Goal: Communication & Community: Answer question/provide support

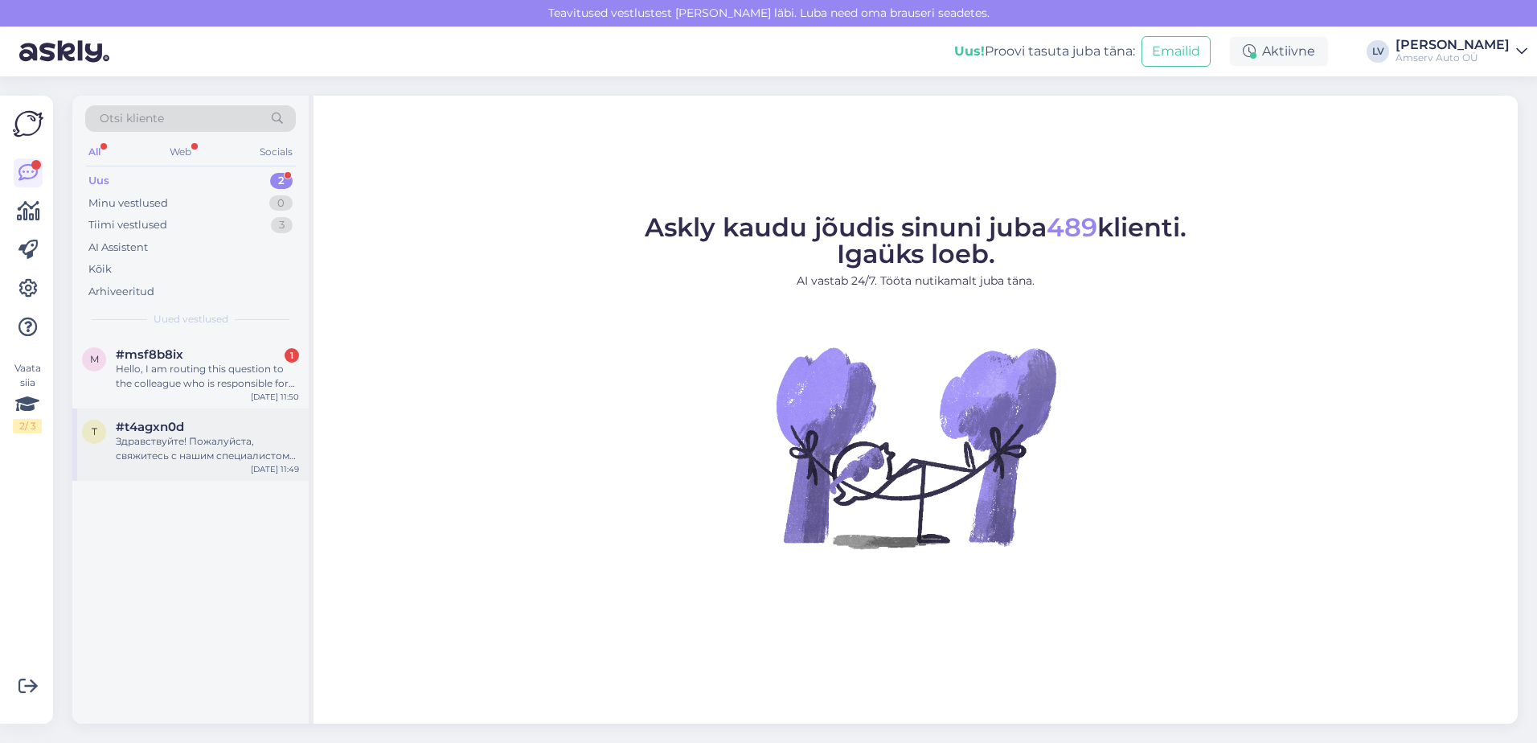
click at [157, 441] on div "Здравствуйте! Пожалуйста, свяжитесь с нашим специалистом по продажам, у него ес…" at bounding box center [207, 448] width 183 height 29
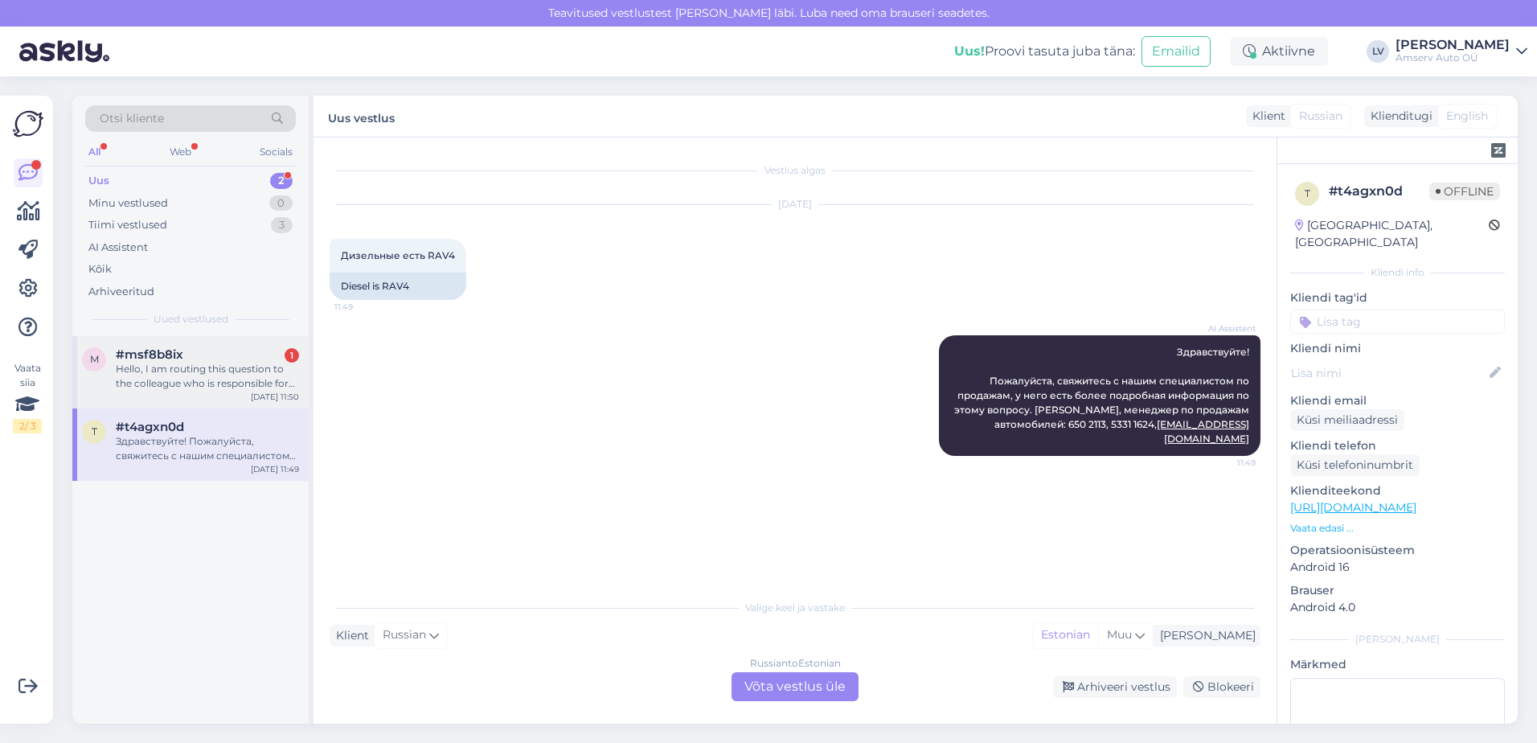
click at [187, 360] on div "#msf8b8ix 1" at bounding box center [207, 354] width 183 height 14
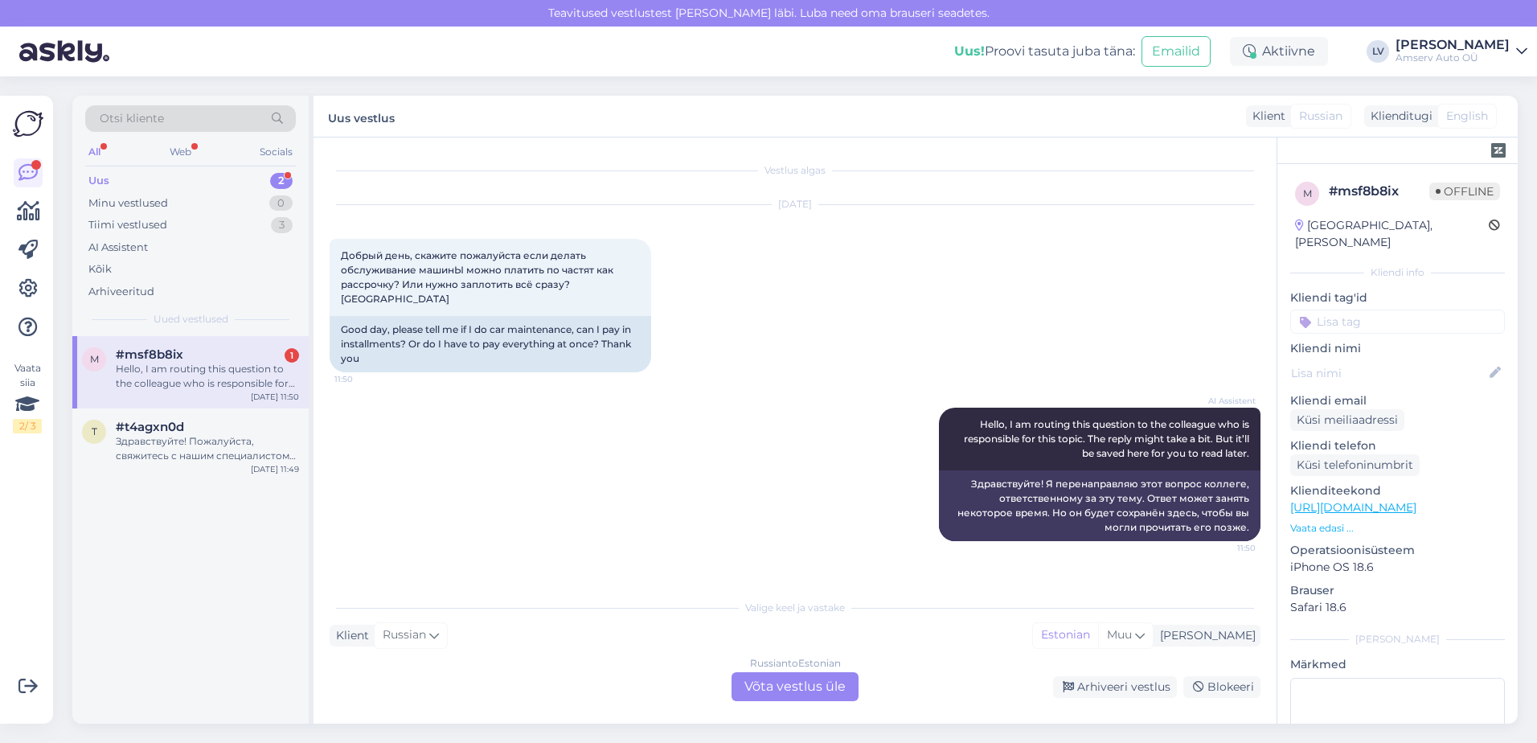
click at [799, 691] on div "Russian to Estonian Võta vestlus üle" at bounding box center [795, 686] width 127 height 29
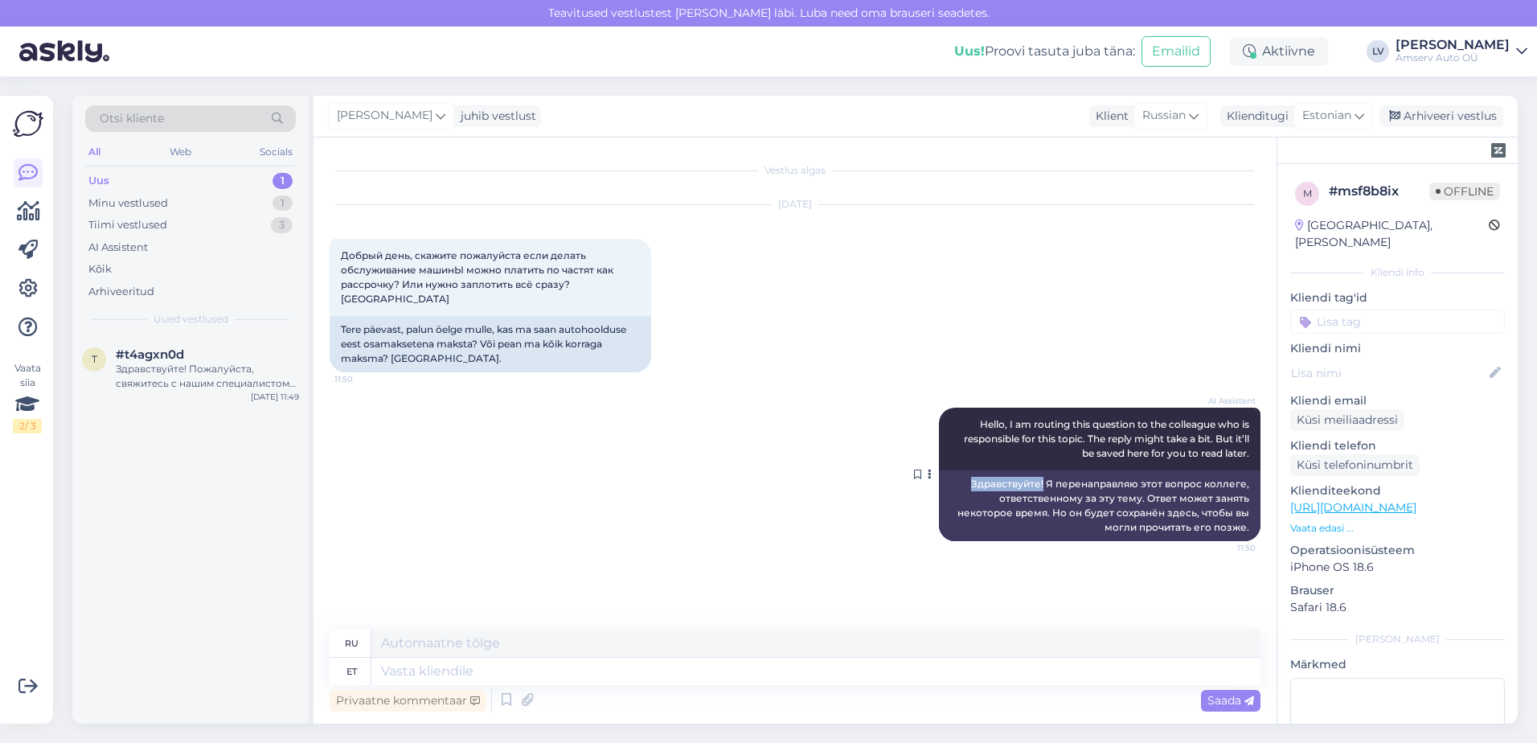
drag, startPoint x: 1047, startPoint y: 467, endPoint x: 974, endPoint y: 466, distance: 72.4
click at [974, 470] on div "Здравствуйте! Я перенаправляю этот вопрос коллеге, ответственному за эту тему. …" at bounding box center [1100, 505] width 322 height 71
drag, startPoint x: 974, startPoint y: 466, endPoint x: 990, endPoint y: 470, distance: 15.8
copy div "Здравствуйте!"
click at [570, 667] on textarea at bounding box center [815, 671] width 889 height 27
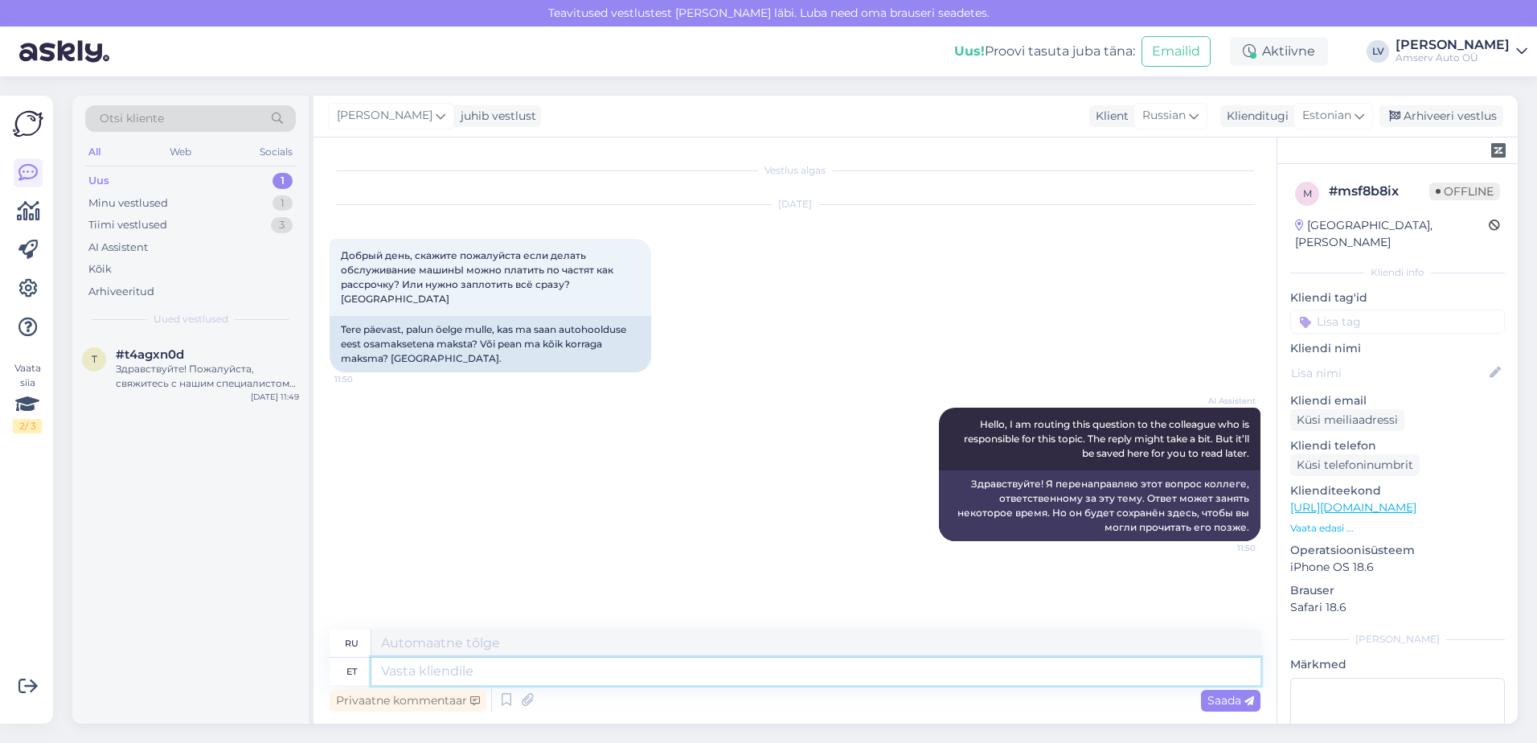
click at [570, 669] on textarea at bounding box center [815, 671] width 889 height 27
paste textarea "Здравствуйте!"
type textarea "Здравствуйте!"
type textarea "Привет!"
type textarea "Здравствуйте!"
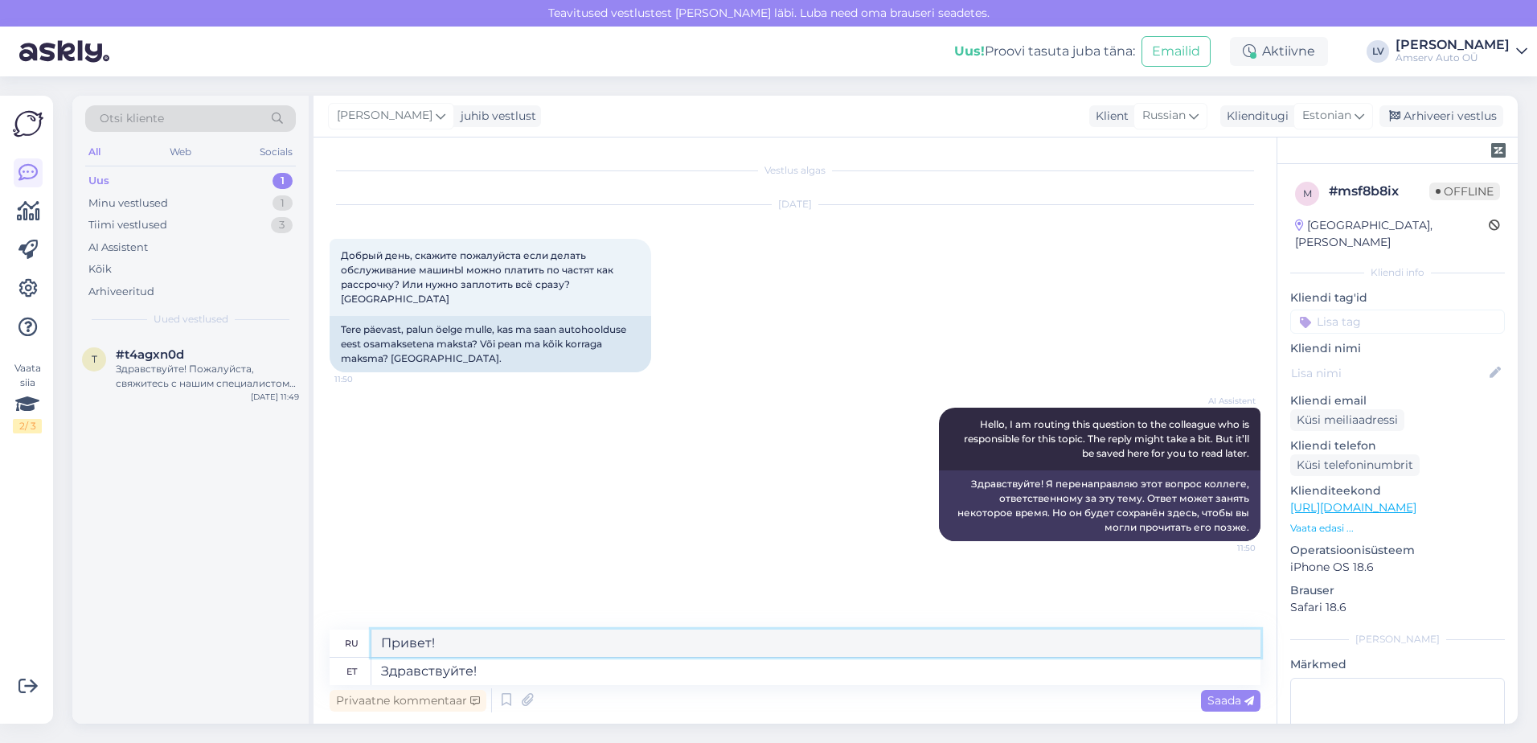
drag, startPoint x: 502, startPoint y: 642, endPoint x: 379, endPoint y: 652, distance: 124.2
click at [337, 639] on div "ru Привет!" at bounding box center [795, 644] width 931 height 28
click at [1315, 113] on span "Estonian" at bounding box center [1326, 116] width 49 height 18
type input "est"
click at [1284, 178] on link "Estonian" at bounding box center [1296, 187] width 177 height 26
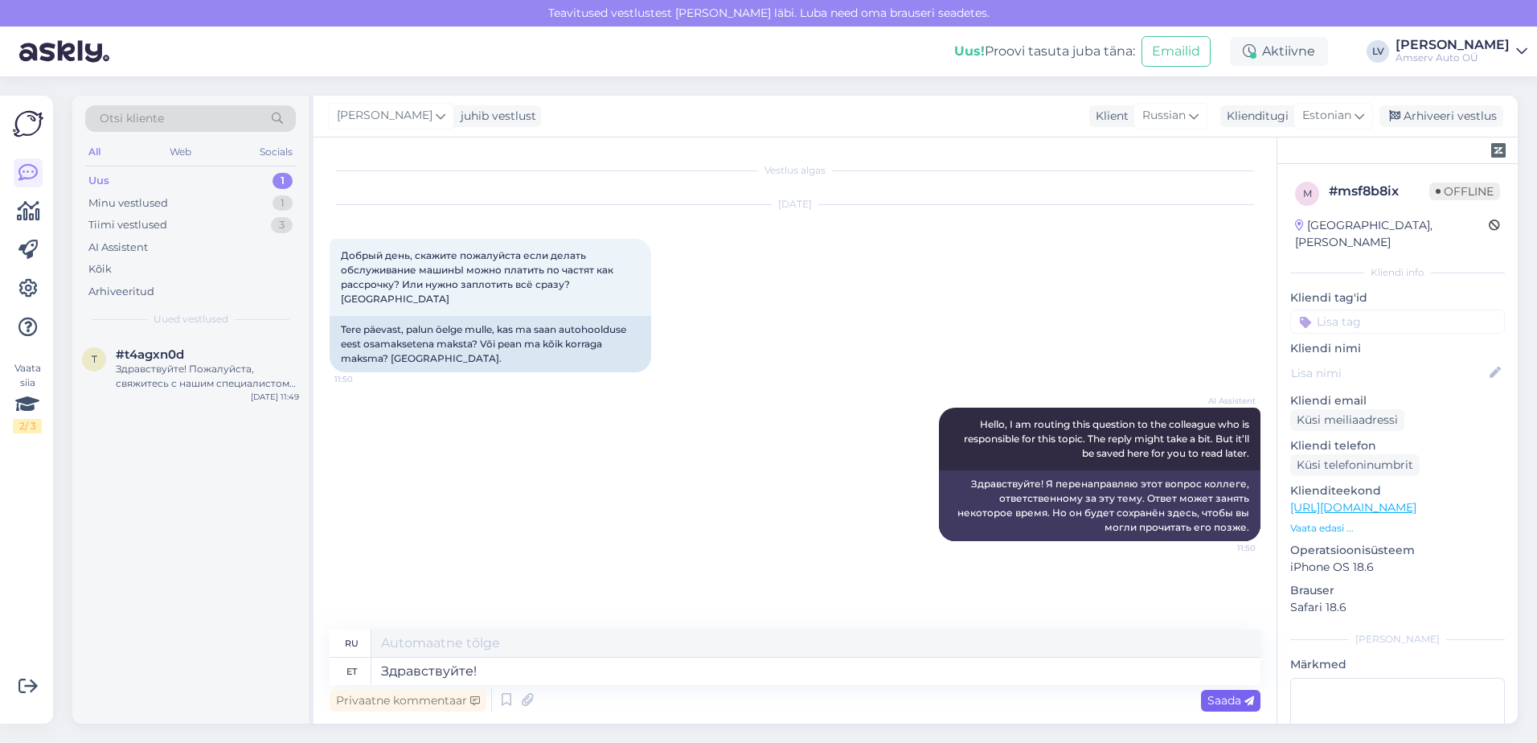
click at [1219, 691] on div "Saada" at bounding box center [1230, 701] width 59 height 22
click at [1085, 681] on textarea at bounding box center [815, 671] width 889 height 27
click at [524, 668] on textarea at bounding box center [815, 671] width 889 height 27
type textarea "S"
click at [1318, 120] on span "Estonian" at bounding box center [1326, 116] width 49 height 18
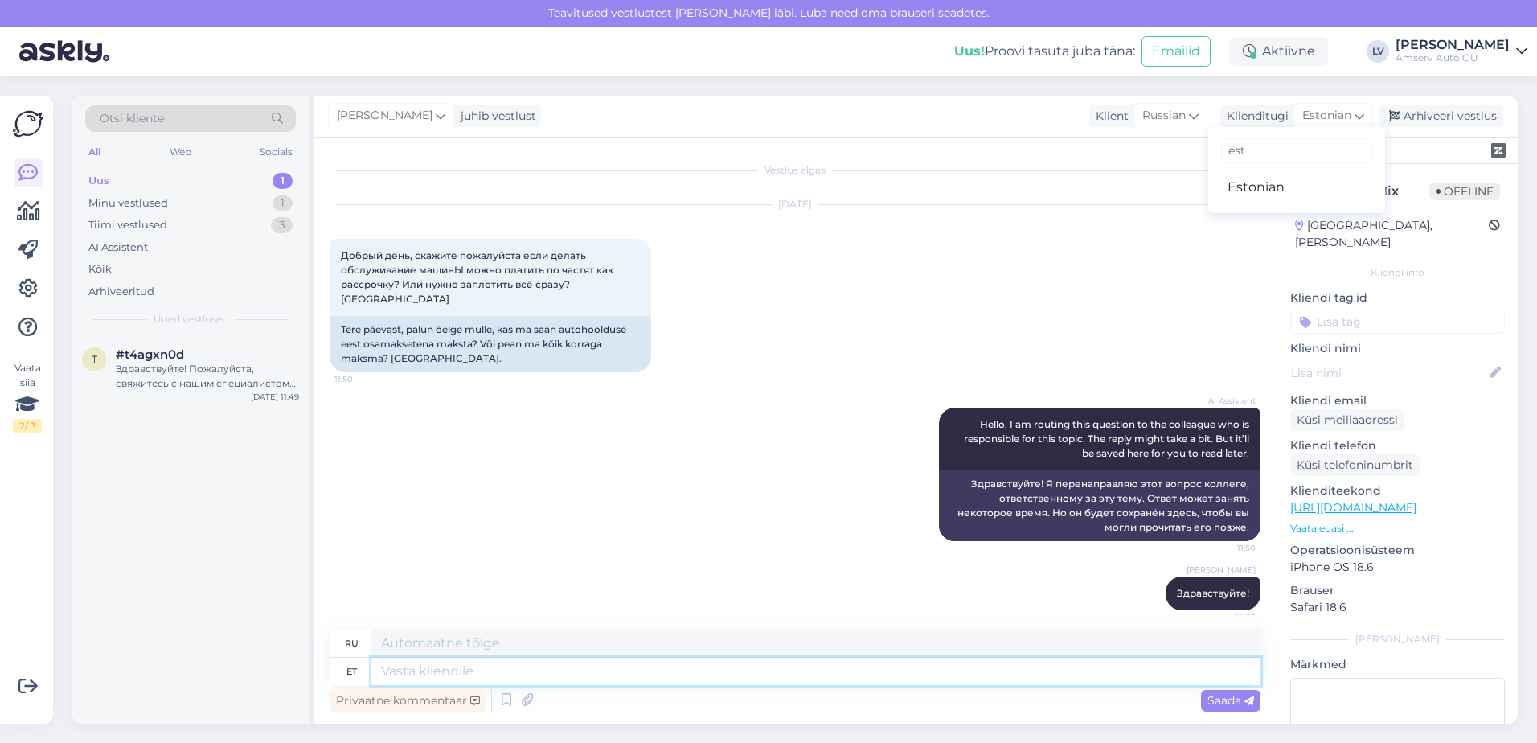
click at [718, 681] on textarea at bounding box center [815, 671] width 889 height 27
type textarea "Suur"
type textarea "Большой"
type textarea "Suur tänu p"
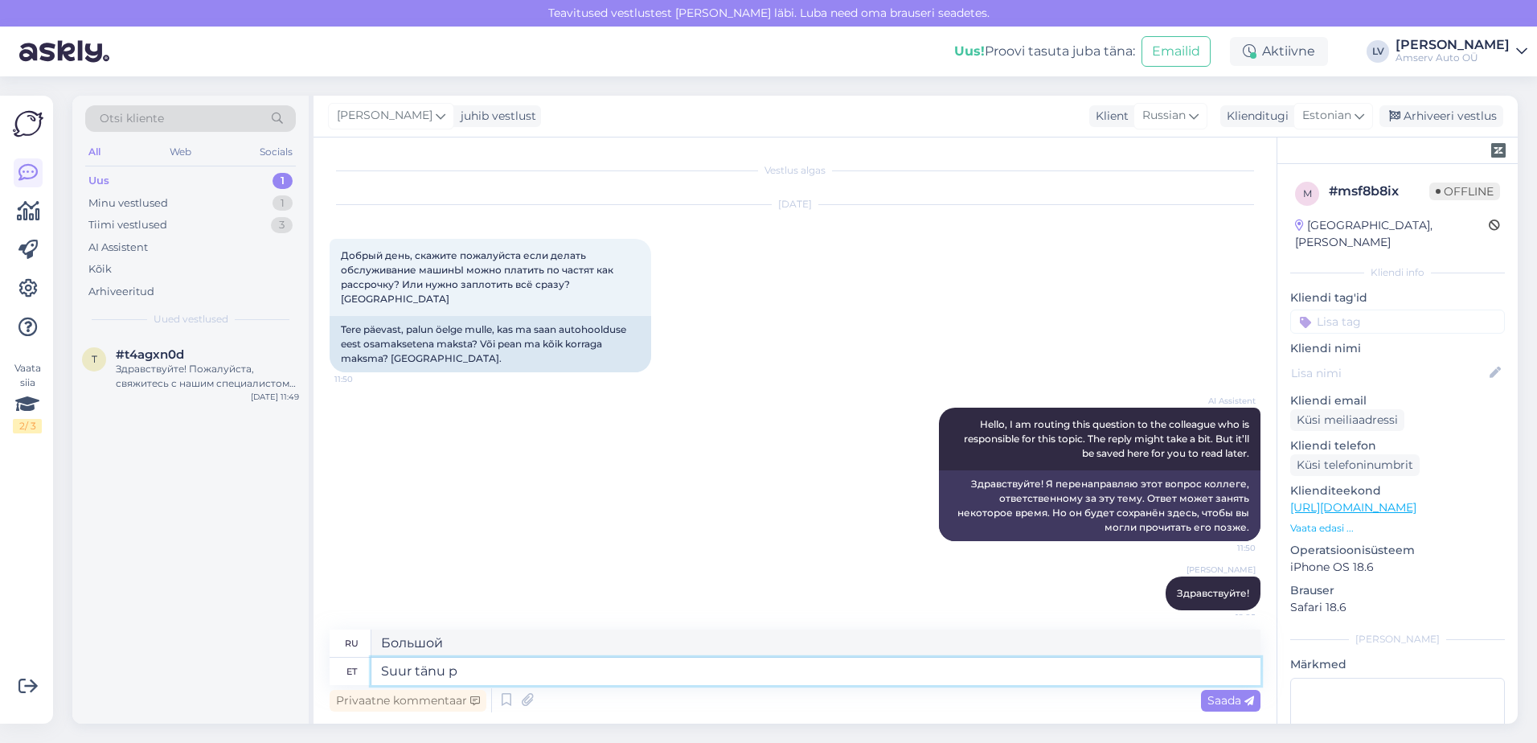
type textarea "Большое спасибо."
type textarea "Suur tänu pöördumise e"
type textarea "Большое спасибо за ваш отзыв."
type textarea "Suur tänu pöördumise eest"
type textarea "Большое спасибо, что связались с нами."
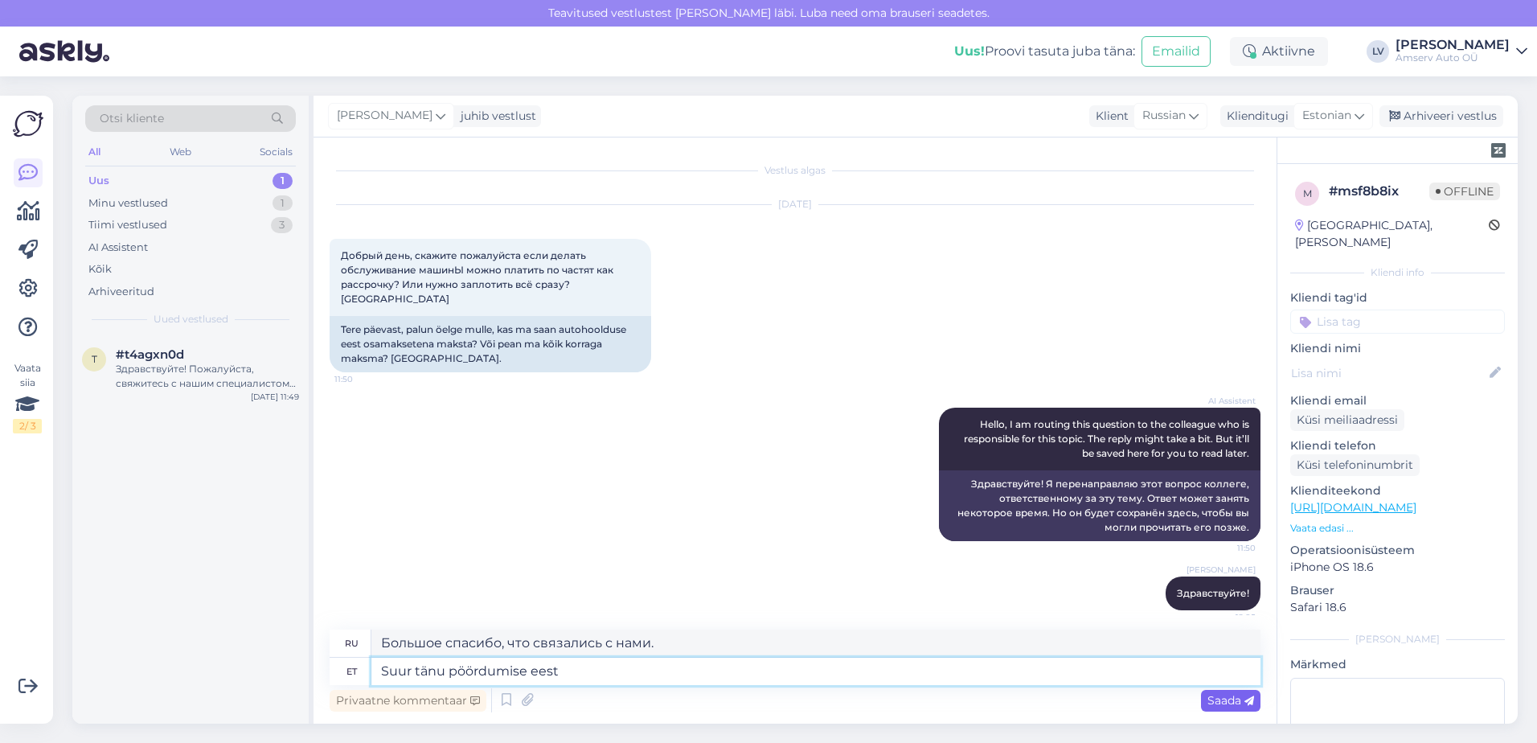
type textarea "Suur tänu pöördumise eest"
click at [1208, 698] on span "Saada" at bounding box center [1231, 700] width 47 height 14
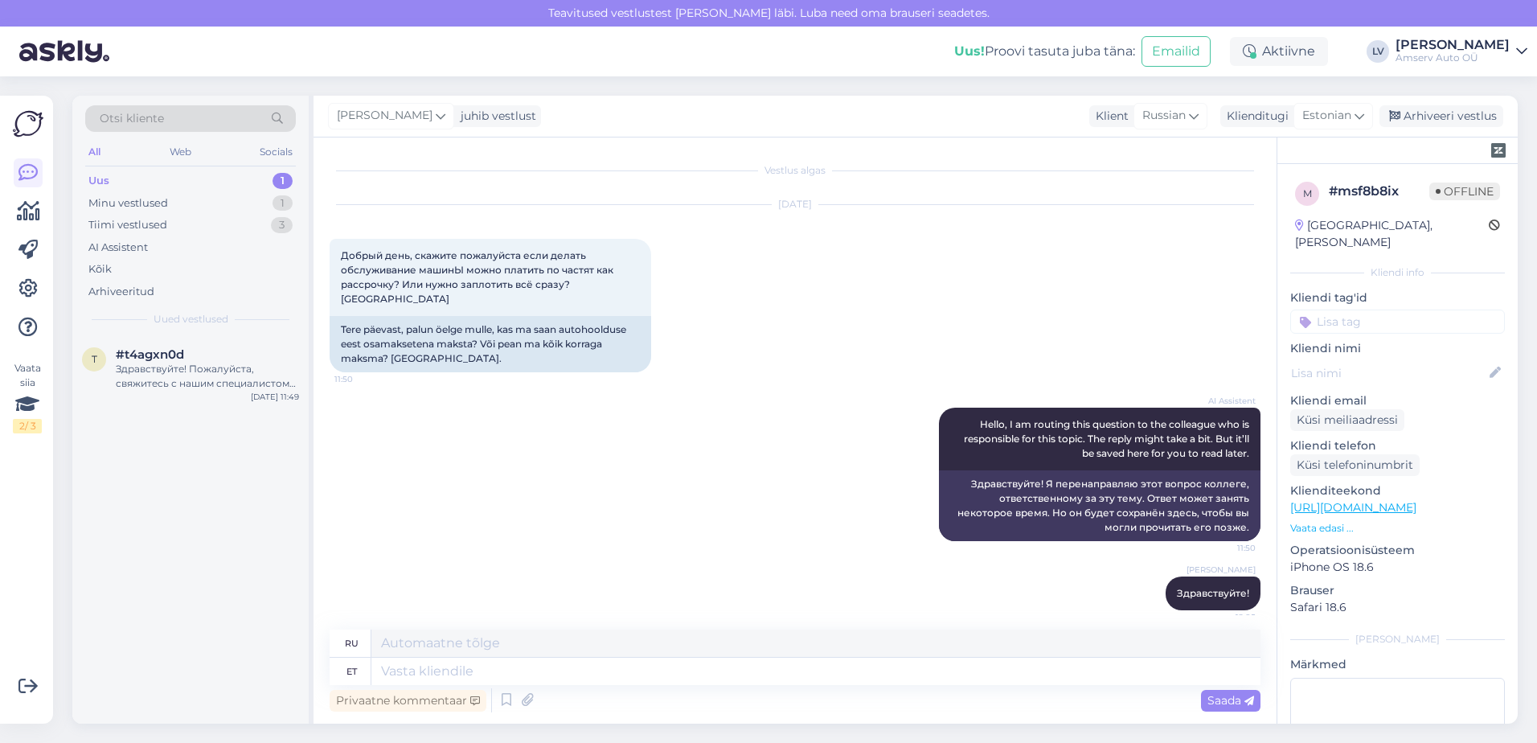
scroll to position [95, 0]
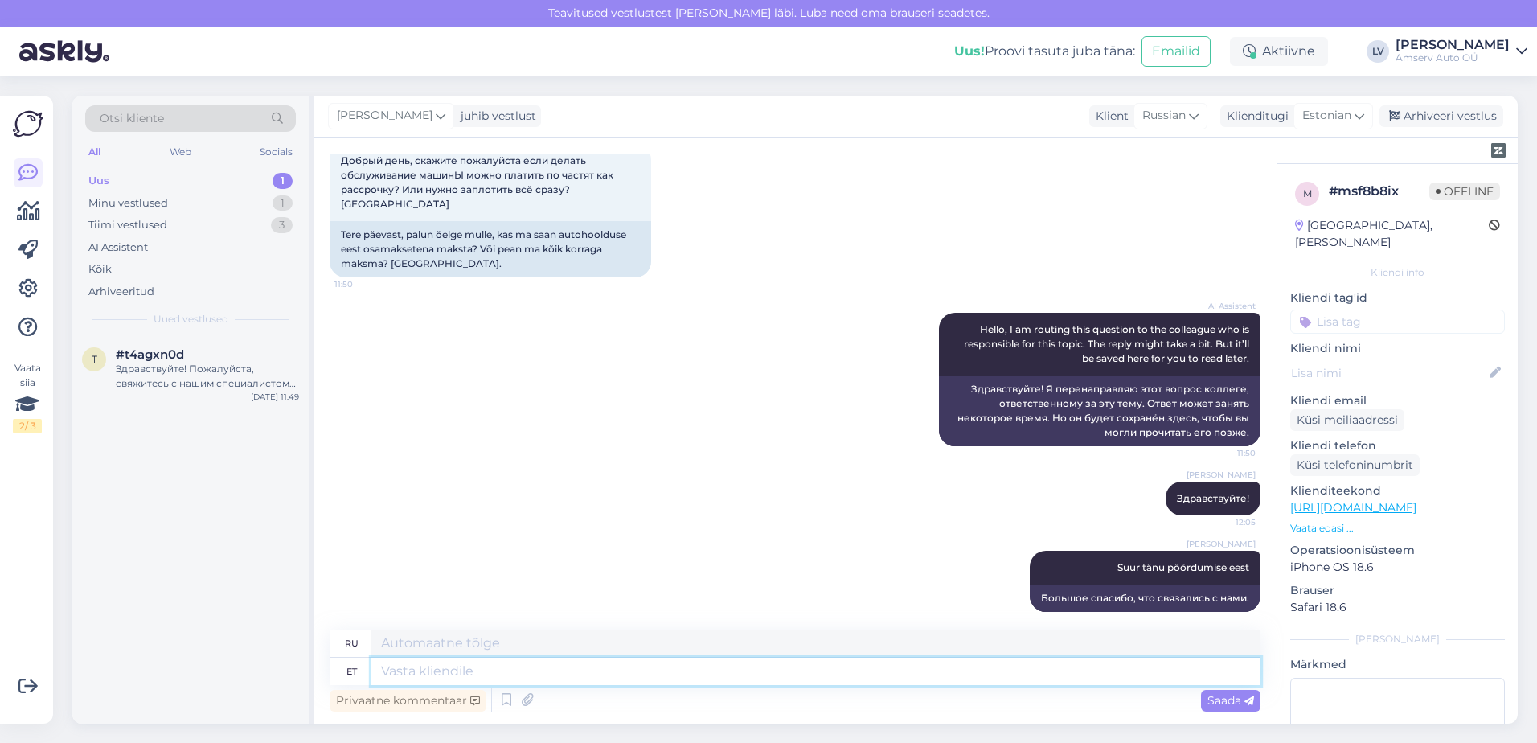
click at [1041, 682] on textarea at bounding box center [815, 671] width 889 height 27
type textarea "Amservis s"
type textarea "Амсервис"
type textarea "Amservis saab ma"
type textarea "В Amservis вы можете"
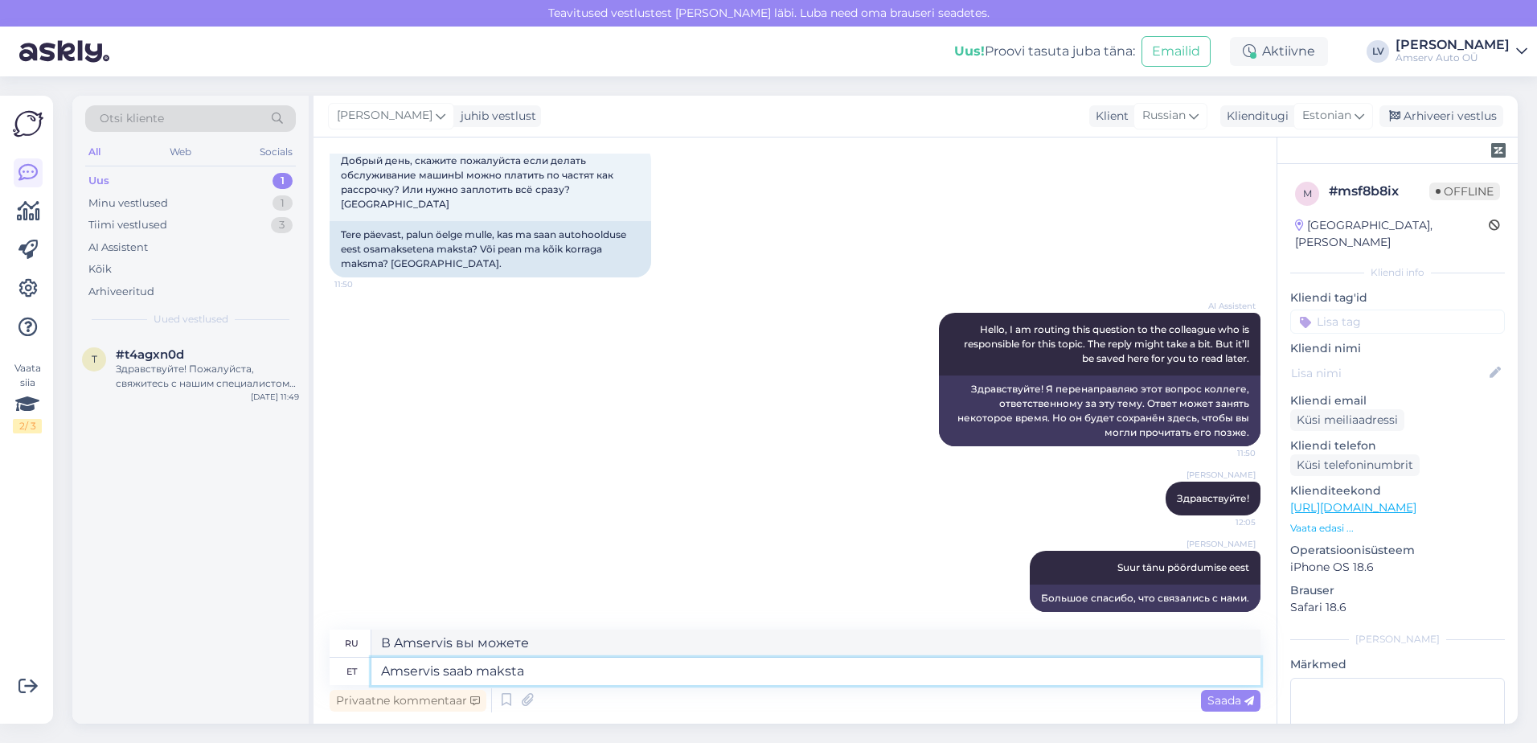
type textarea "Amservis saab maksta"
type textarea "Вы можете оплатить в Amservis"
type textarea "Amservis saab maksta 3"
type textarea "Вы можете оплатить в Amservis 3"
type textarea "Amservis saab maksta 3 osas. S"
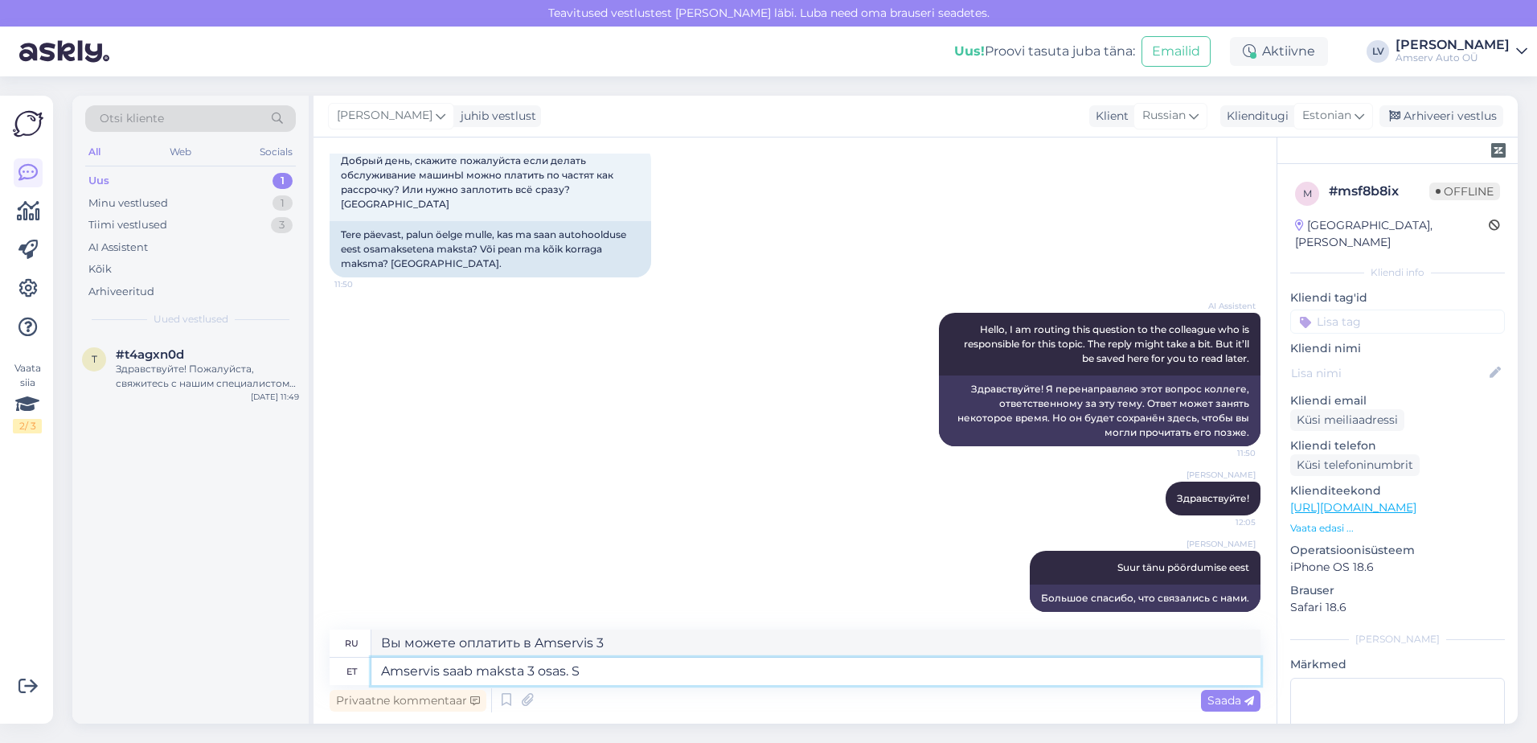
type textarea "В Amservis вы можете оплатить заказ тремя частями."
type textarea "Amservis saab maksta 3 osas. Summa a"
type textarea "Оплата Amservis может быть произведена тремя частями. Сумма"
type textarea "Amservis saab maksta 3 osas. Summa jaotatakse"
type textarea "Оплата Amservis может быть произведена тремя частями. [GEOGRAPHIC_DATA] будет р…"
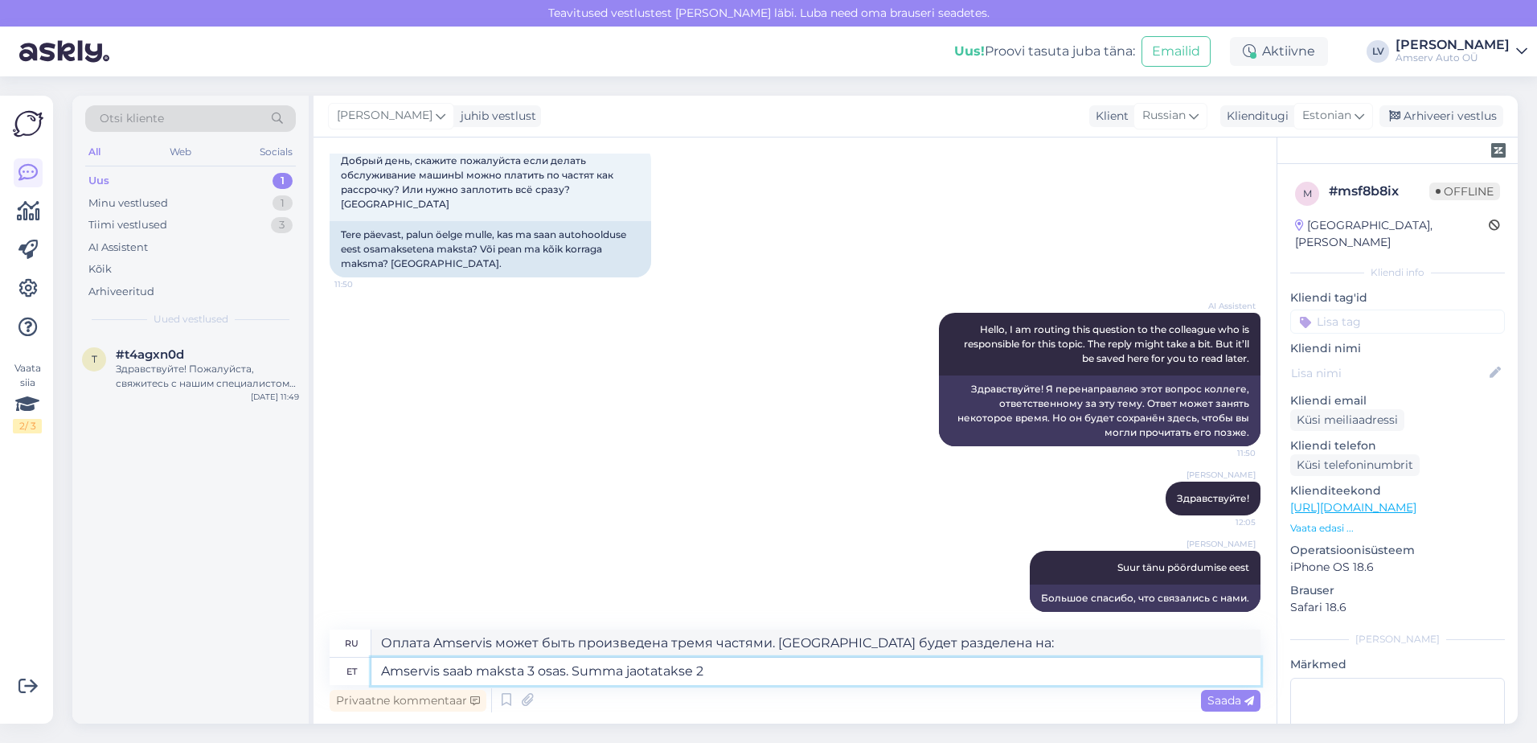
type textarea "Amservis saab maksta 3 osas. Summa jaotatakse"
type textarea "Amservis можно оплатить тремя частями. [GEOGRAPHIC_DATA] будет разделена на:"
type textarea "Amservis saab maksta 3 osas. Summa jaotatakse 3"
type textarea "Amservis можно оплатить тремя частями. Сумма делится на 3 части."
type textarea "Amservis saab maksta 3 osas. Summa jaotatakse 3 osaks ja"
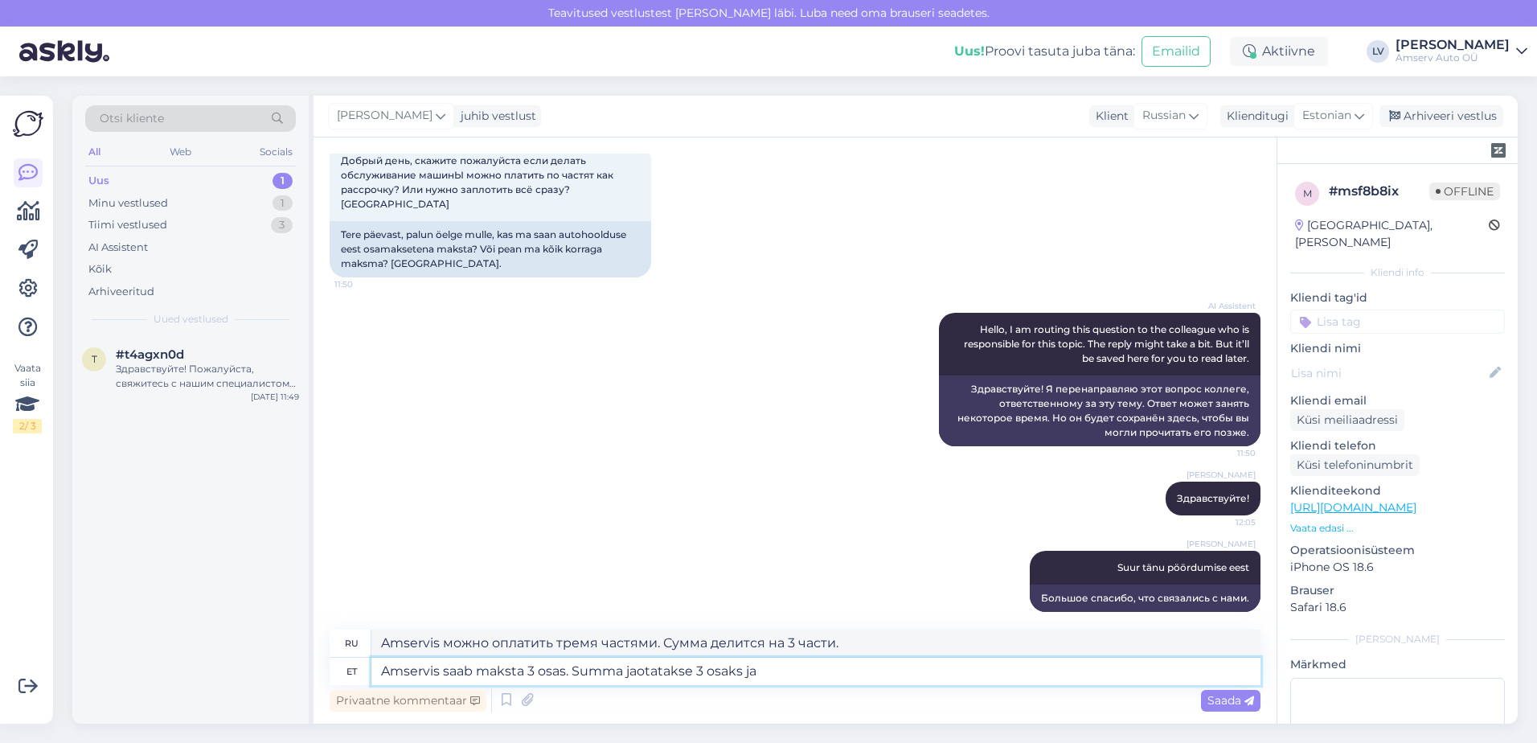
type textarea "Amservis можно оплатить тремя частями. Сумма делится на три части."
type textarea "Amservis saab maksta 3 osas. Summa jaotatakse 3 osaks ja i"
type textarea "Amservis можно оплатить тремя частями. Сумма делится на три части:"
type textarea "Amservis saab maksta 3 osas. Summa jaotatakse 3 osaks ja intresse ei lisandu"
type textarea "Amservis можно оплатить тремя частями. Сумма делится на три части, а проценты"
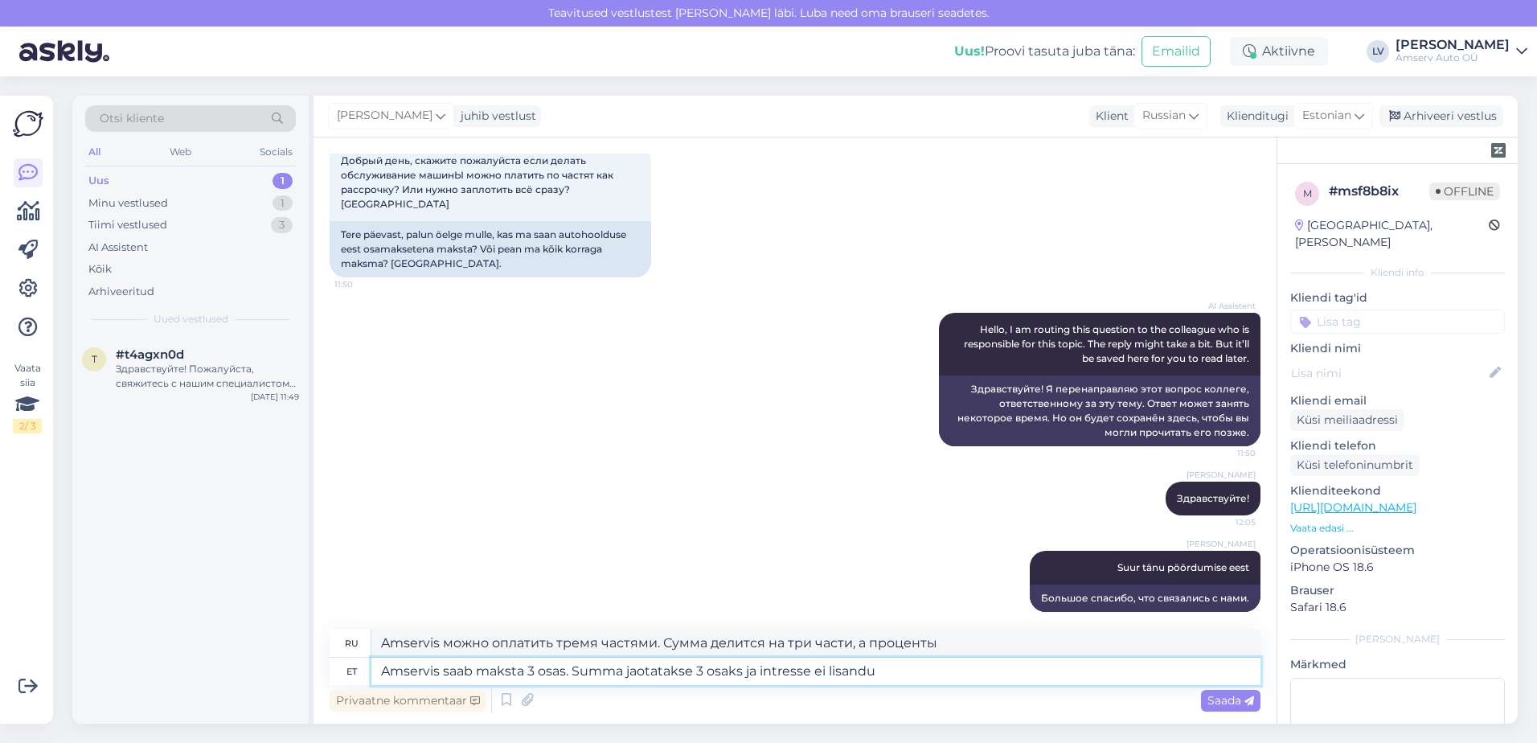
drag, startPoint x: 440, startPoint y: 671, endPoint x: 360, endPoint y: 670, distance: 79.6
click at [360, 670] on div "et Amservis saab maksta 3 osas. Summa jaotatakse 3 osaks ja intresse ei lisandu" at bounding box center [795, 671] width 931 height 27
type textarea "saab maksta 3 osas. Summa jaotatakse 3 osaks ja intresse ei lisandu"
type textarea "Можно оплатить тремя частями. Сумма будет разделена на три части, проценты не н…"
type textarea "saab maksta 3 osas. Summa jaotatakse 3 osaks ja intresse ei lisandu"
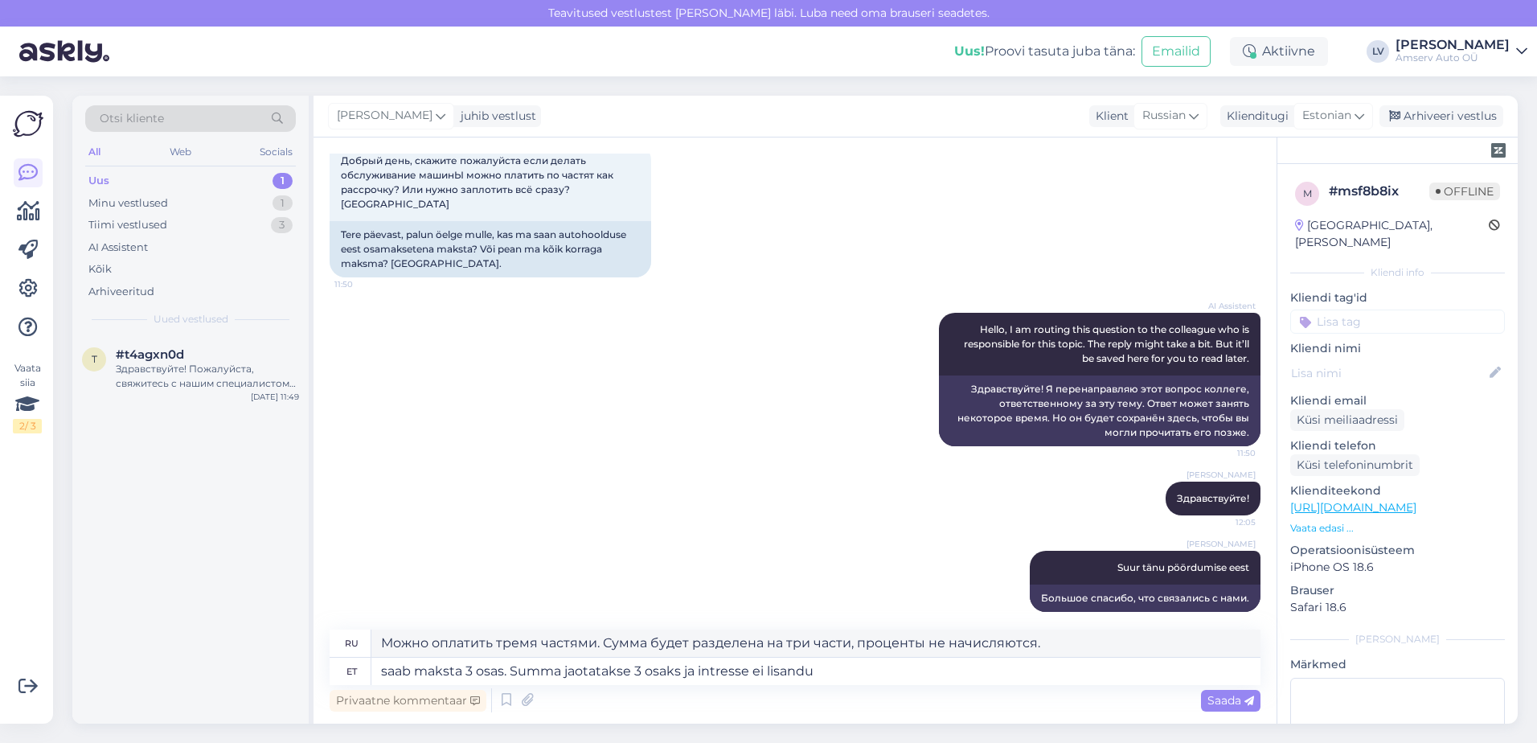
click at [1212, 691] on div "Saada" at bounding box center [1230, 701] width 59 height 22
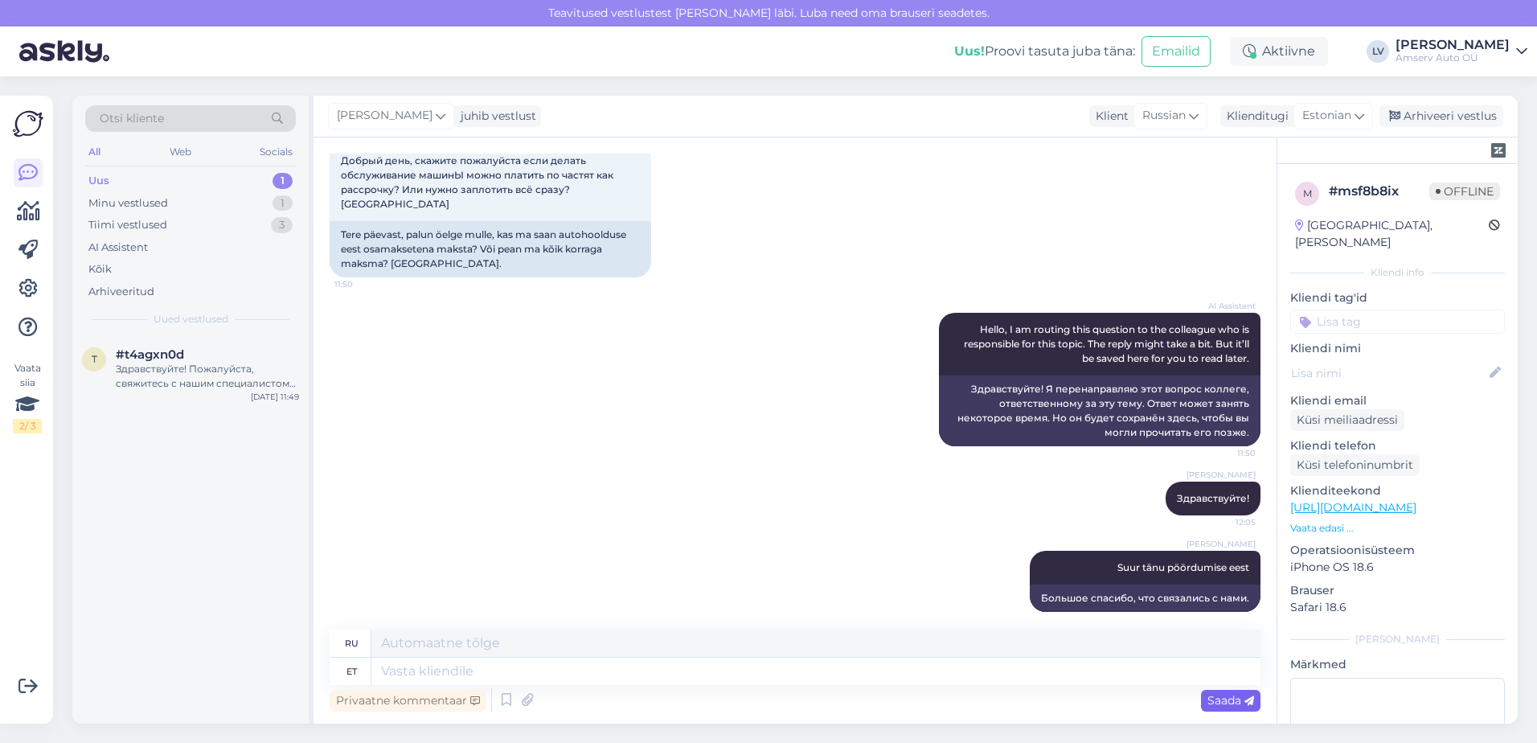
scroll to position [220, 0]
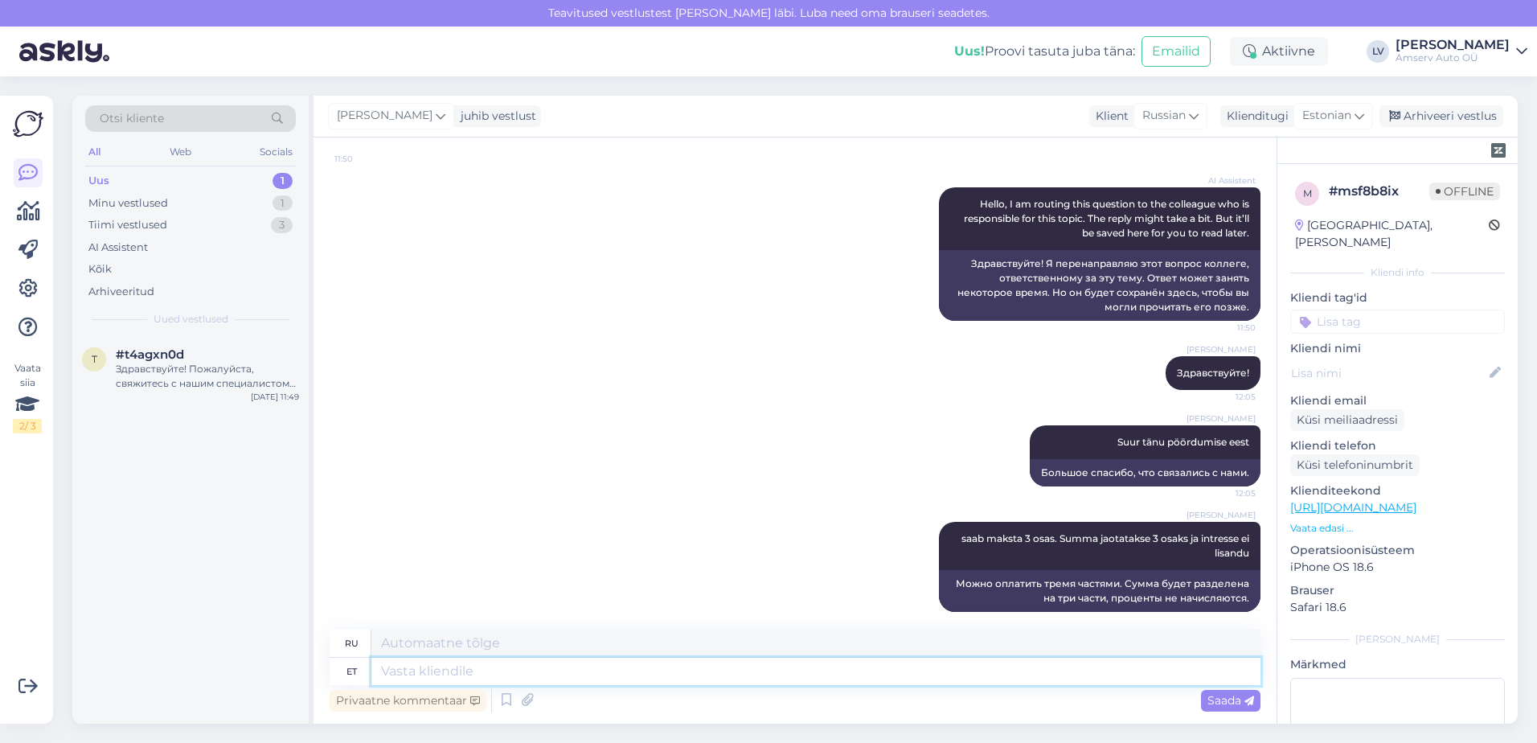
click at [982, 679] on textarea at bounding box center [815, 671] width 889 height 27
click at [207, 371] on div "Здравствуйте! Пожалуйста, свяжитесь с нашим специалистом по продажам, у него ес…" at bounding box center [207, 376] width 183 height 29
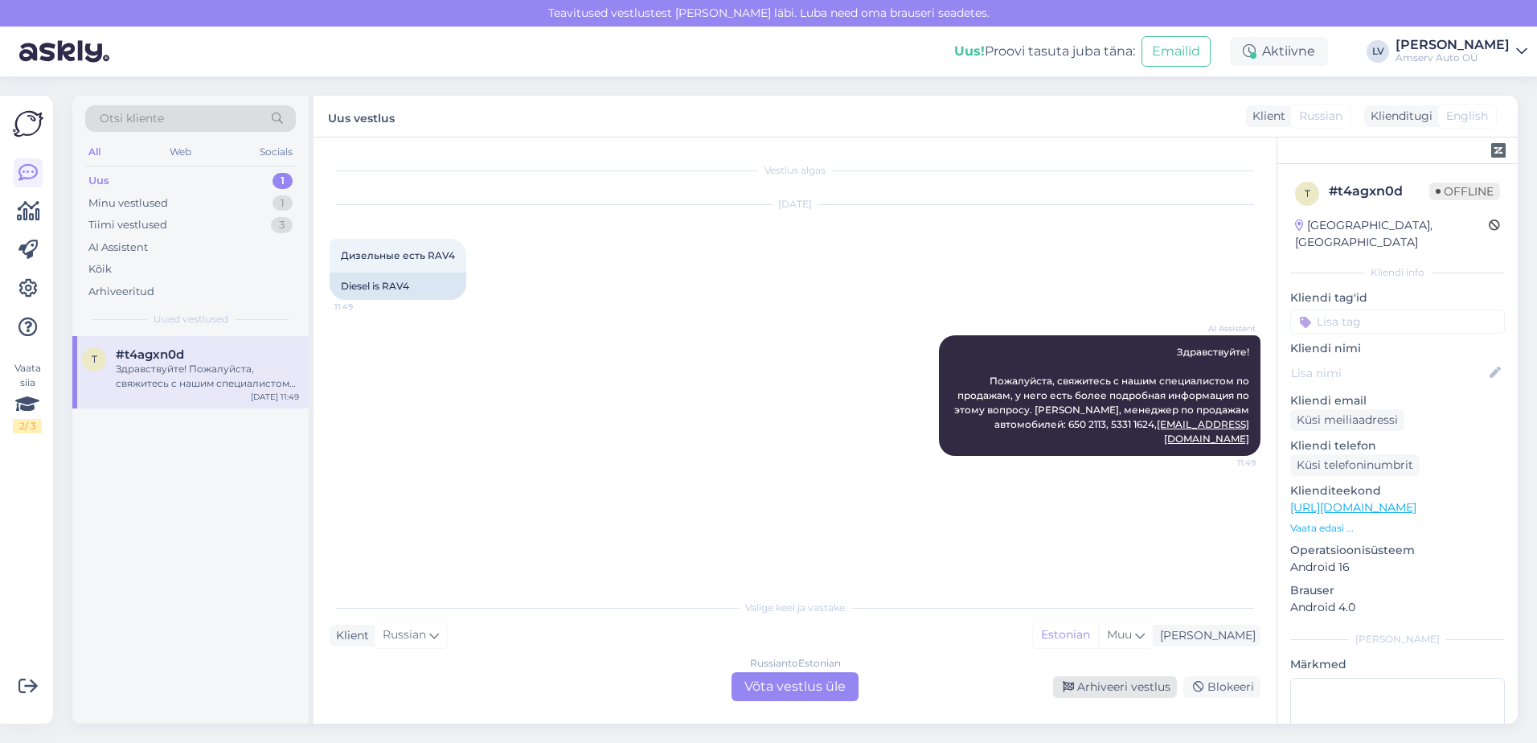
click at [1136, 694] on div "Arhiveeri vestlus" at bounding box center [1115, 687] width 124 height 22
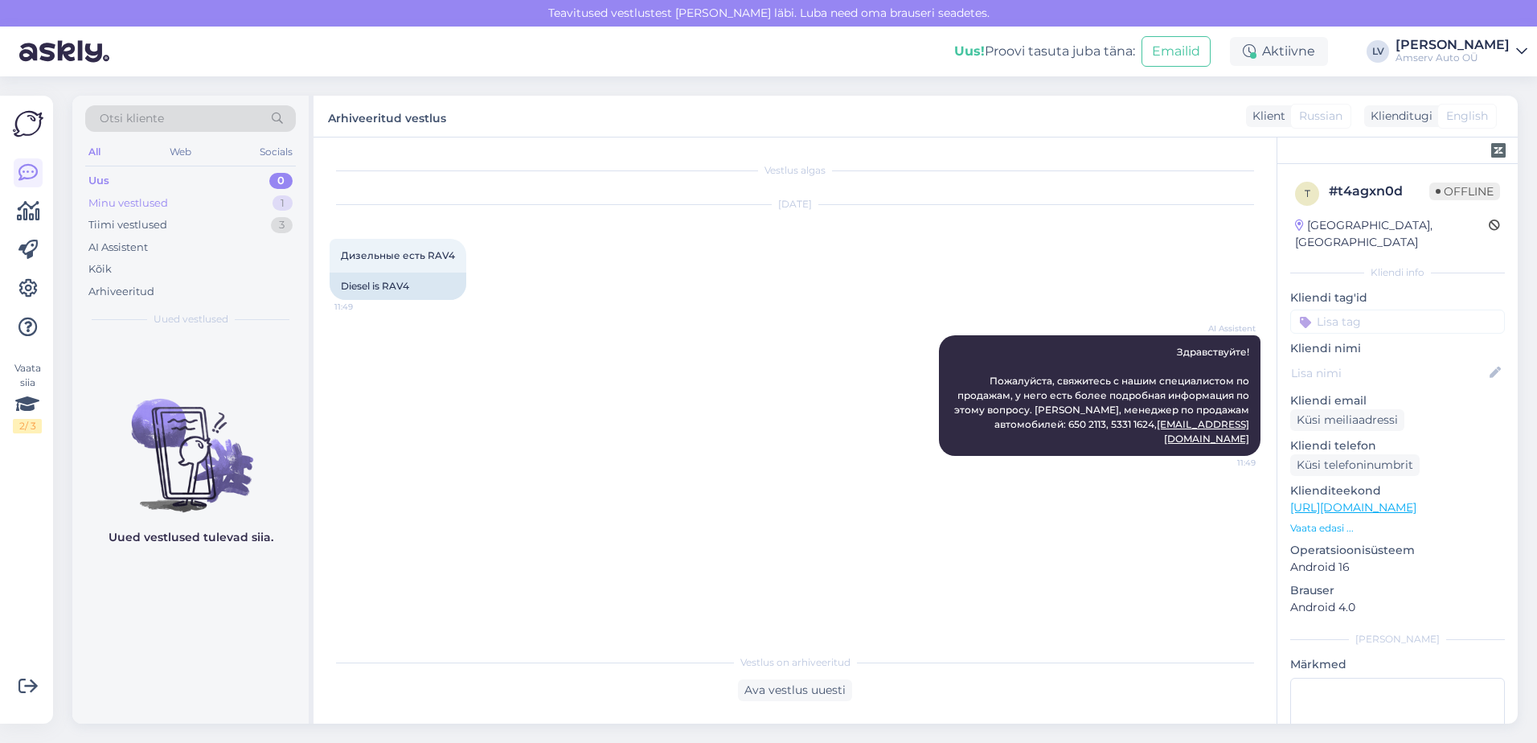
click at [203, 195] on div "Minu vestlused 1" at bounding box center [190, 203] width 211 height 23
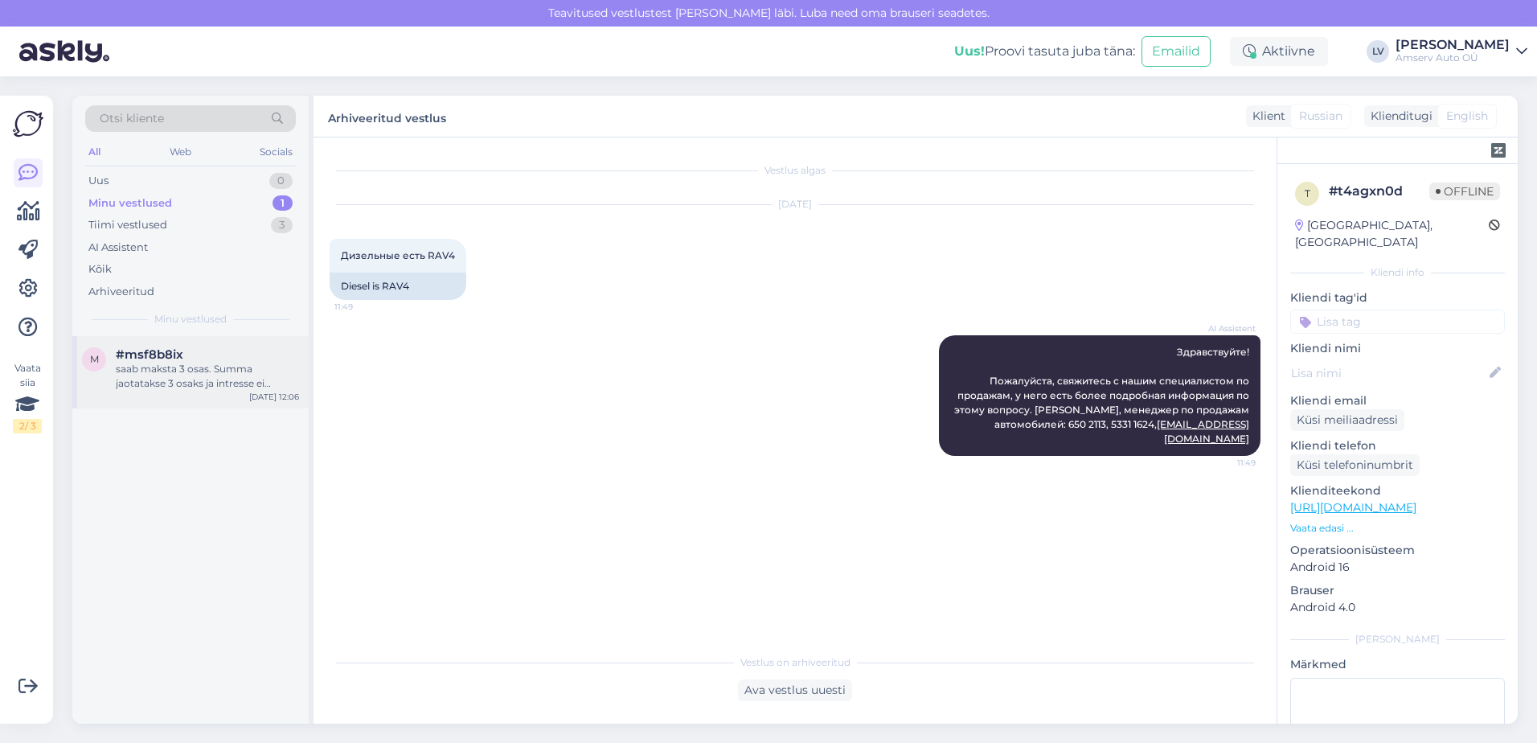
click at [215, 369] on div "saab maksta 3 osas. Summa jaotatakse 3 osaks ja intresse ei lisandu" at bounding box center [207, 376] width 183 height 29
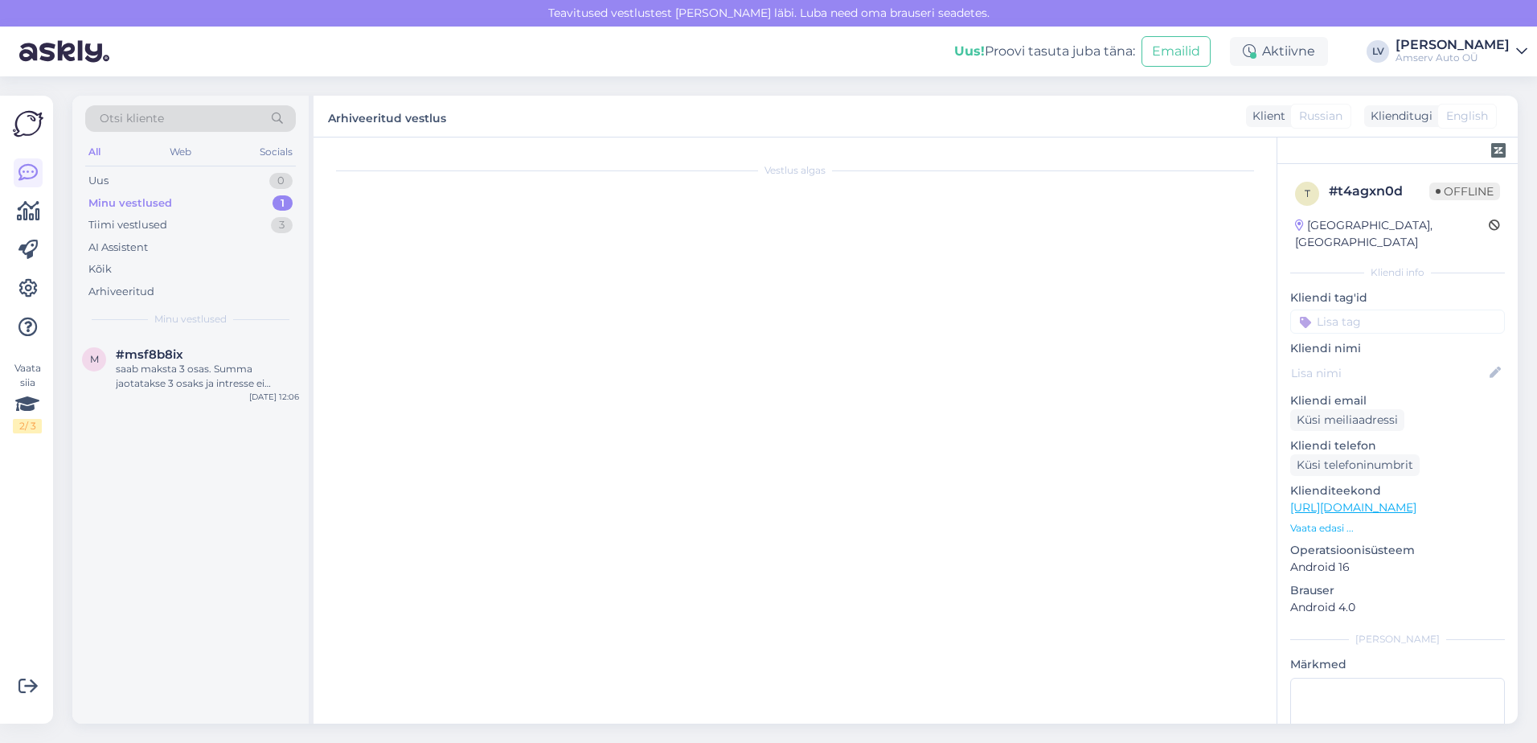
scroll to position [220, 0]
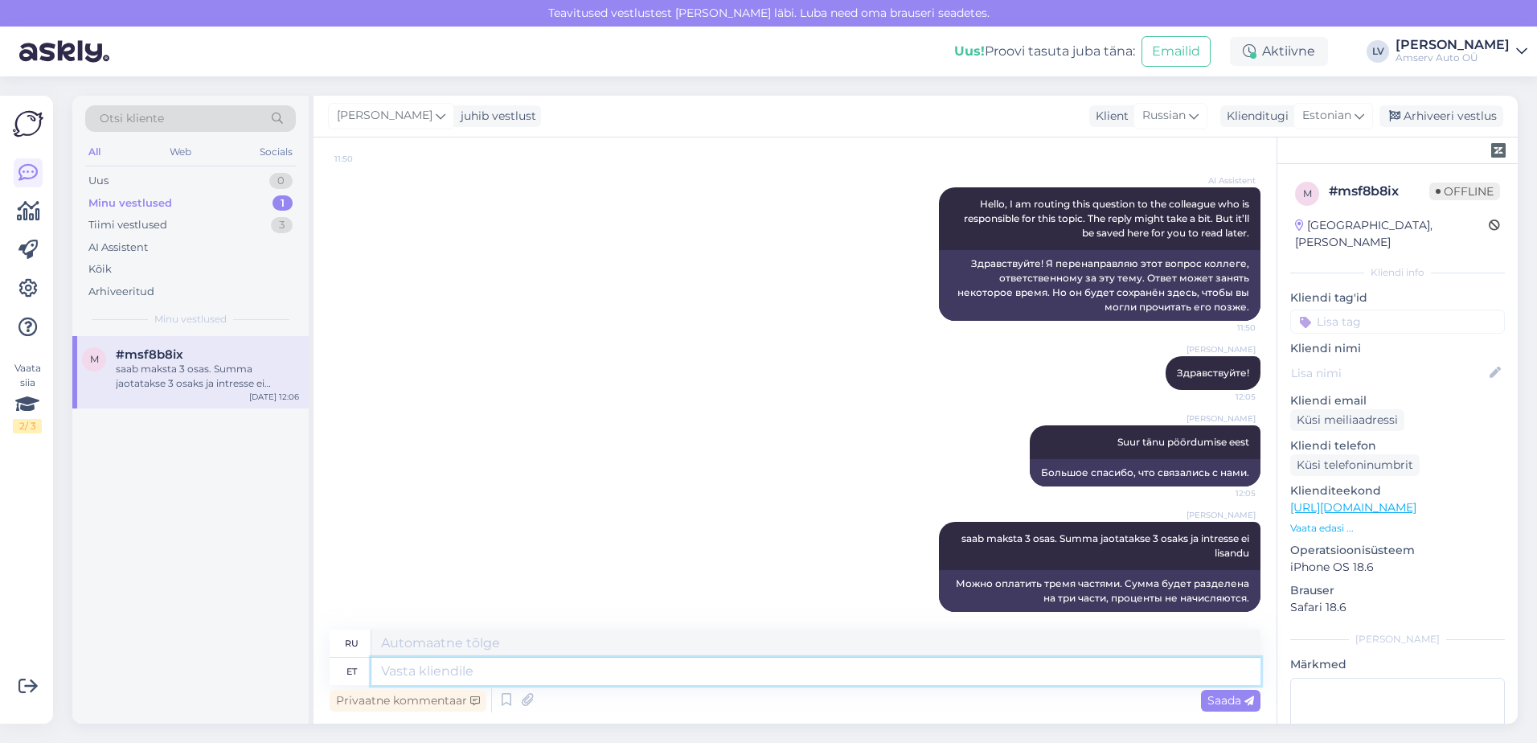
click at [487, 663] on textarea at bounding box center [815, 671] width 889 height 27
type textarea "Kas s"
type textarea "Является"
type textarea "Kas saan"
type textarea "Могу ли я"
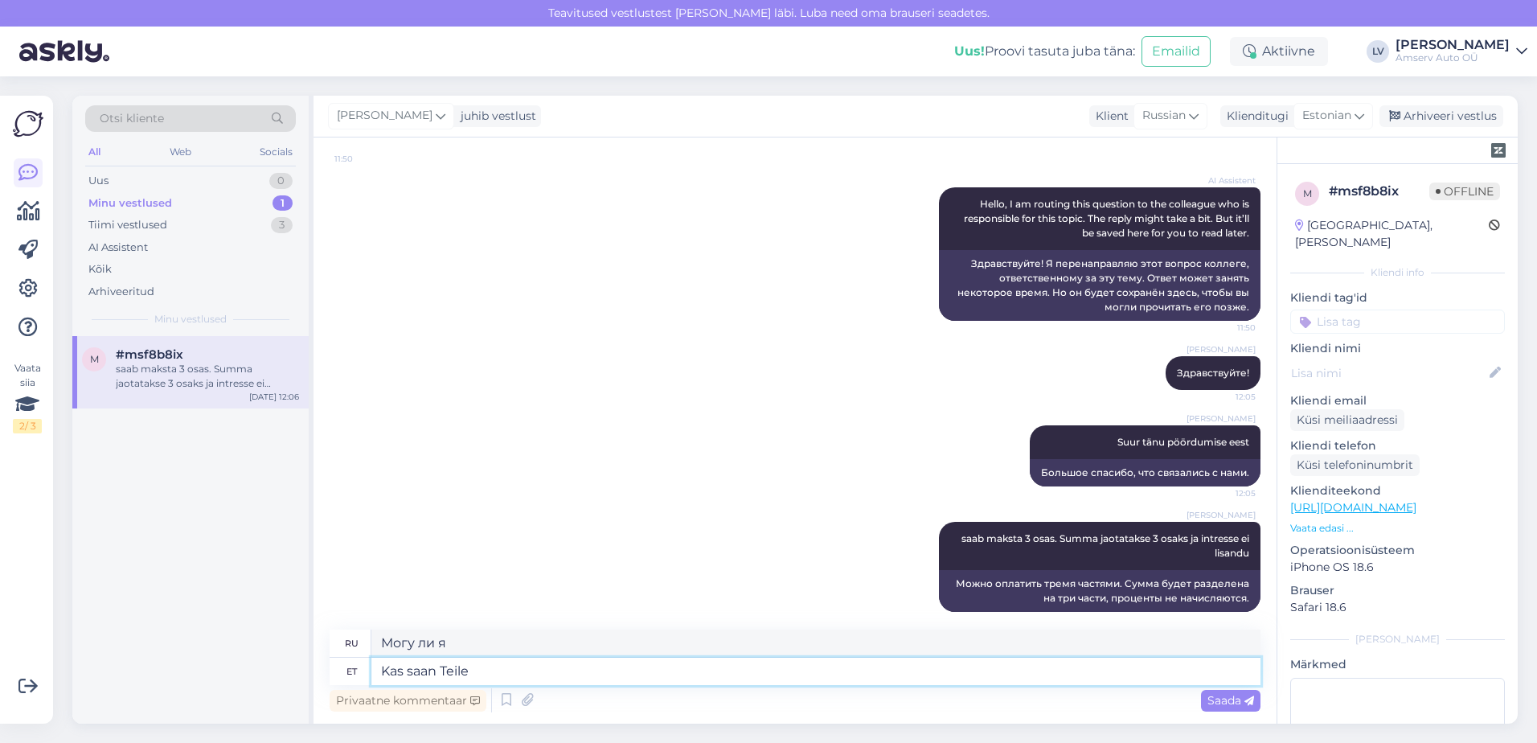
type textarea "Kas saan Teile"
type textarea "Могу ли я получить вас?"
type textarea "Kas saan Teile veel ab"
type textarea "Могу ли я принести Вам еще?"
type textarea "Kas saan Teile veel abiks o"
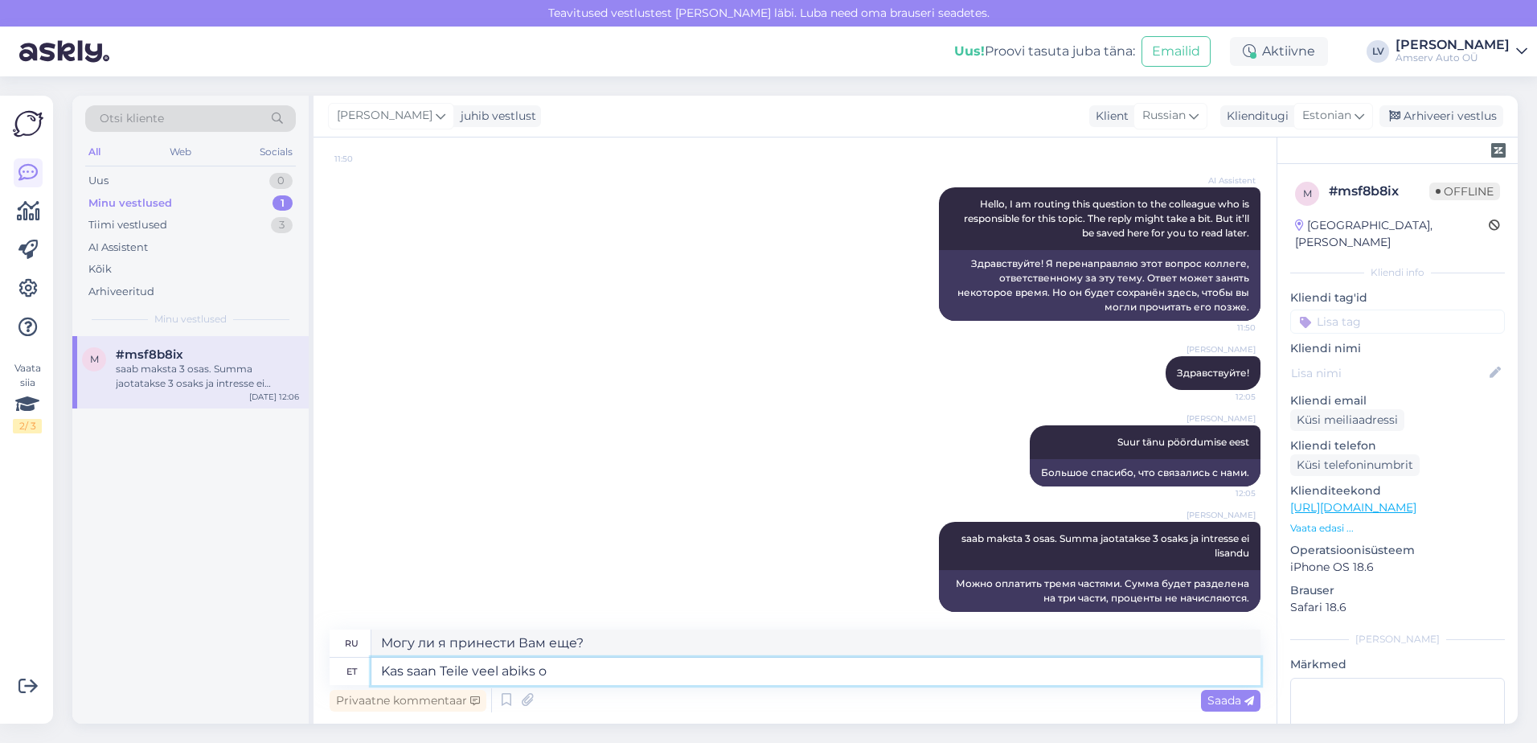
type textarea "Могу ли я вам еще чем-нибудь помочь?"
type textarea "Kas saan Teile veel abiks olla?"
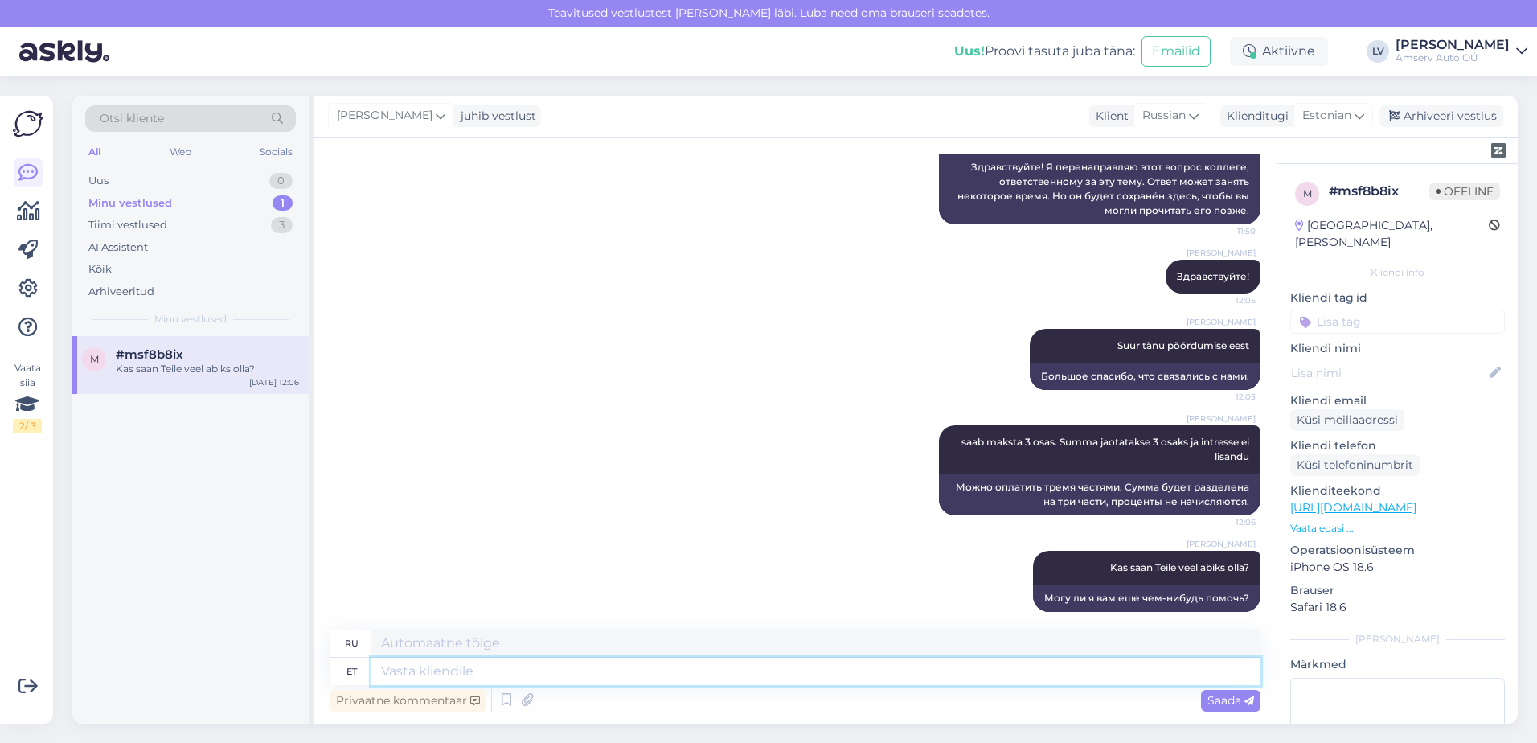
click at [1052, 675] on textarea at bounding box center [815, 671] width 889 height 27
click at [465, 666] on textarea at bounding box center [815, 671] width 889 height 27
paste textarea "[DOMAIN_NAME][URL]"
type textarea "[DOMAIN_NAME][URL]"
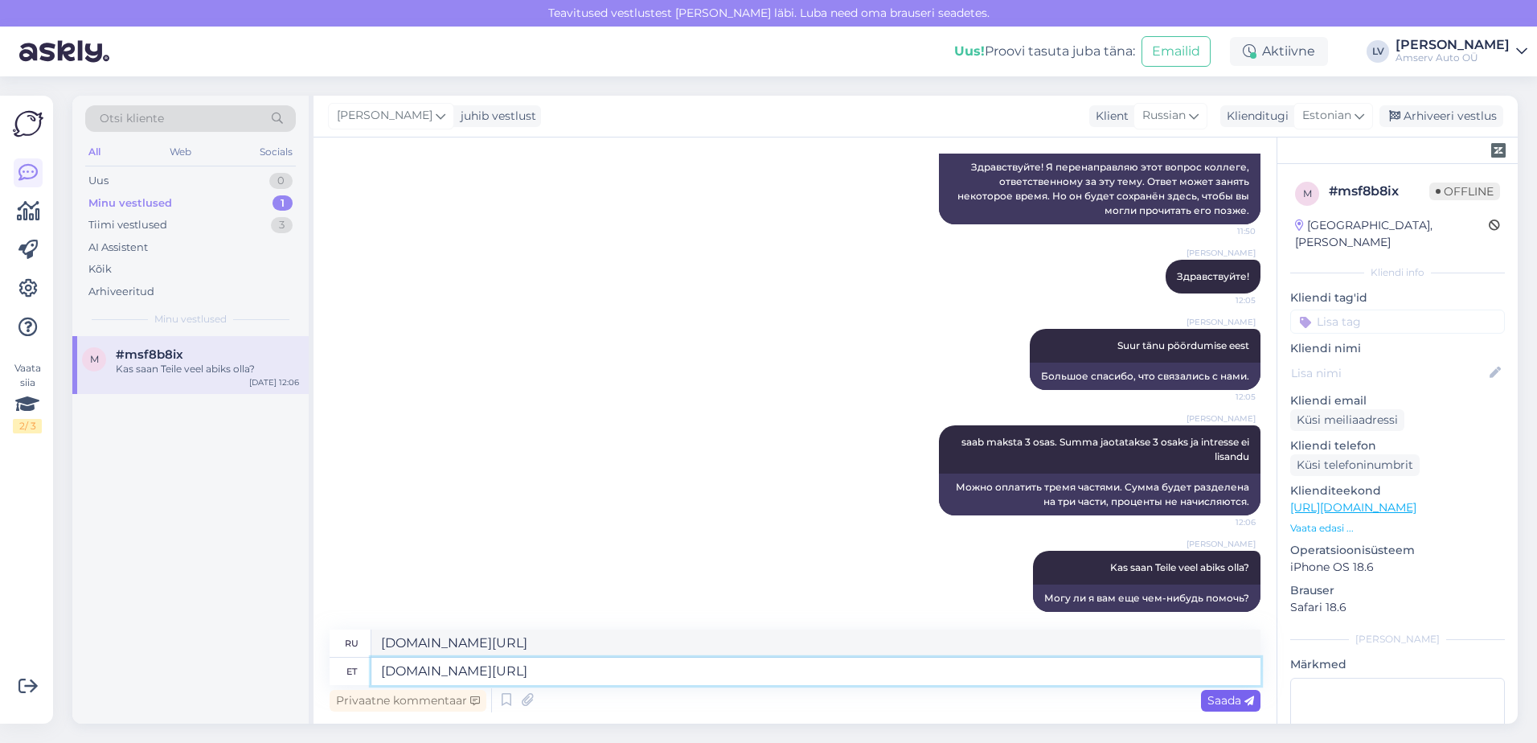
type textarea "[DOMAIN_NAME][URL]"
click at [1202, 703] on div "Saada" at bounding box center [1230, 701] width 59 height 22
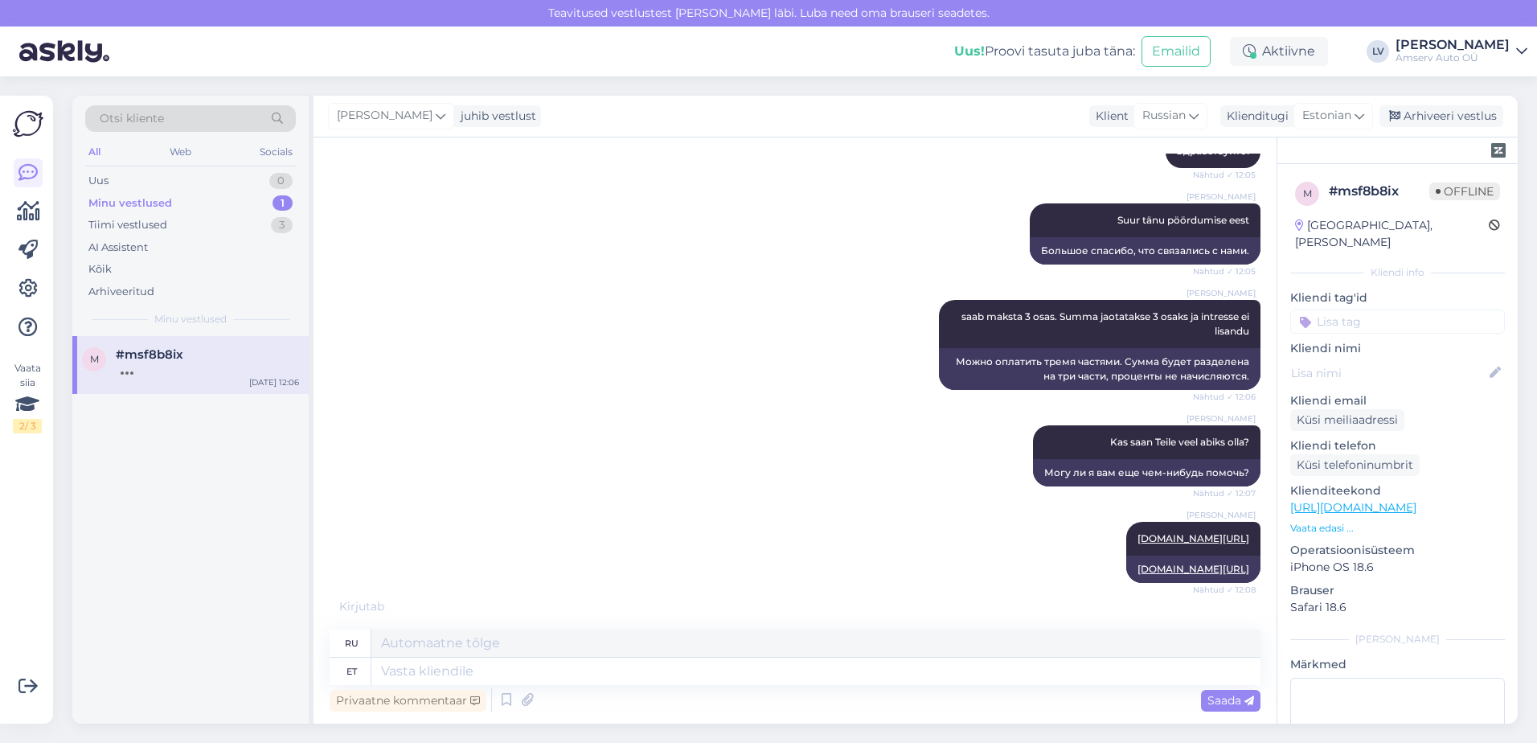
scroll to position [539, 0]
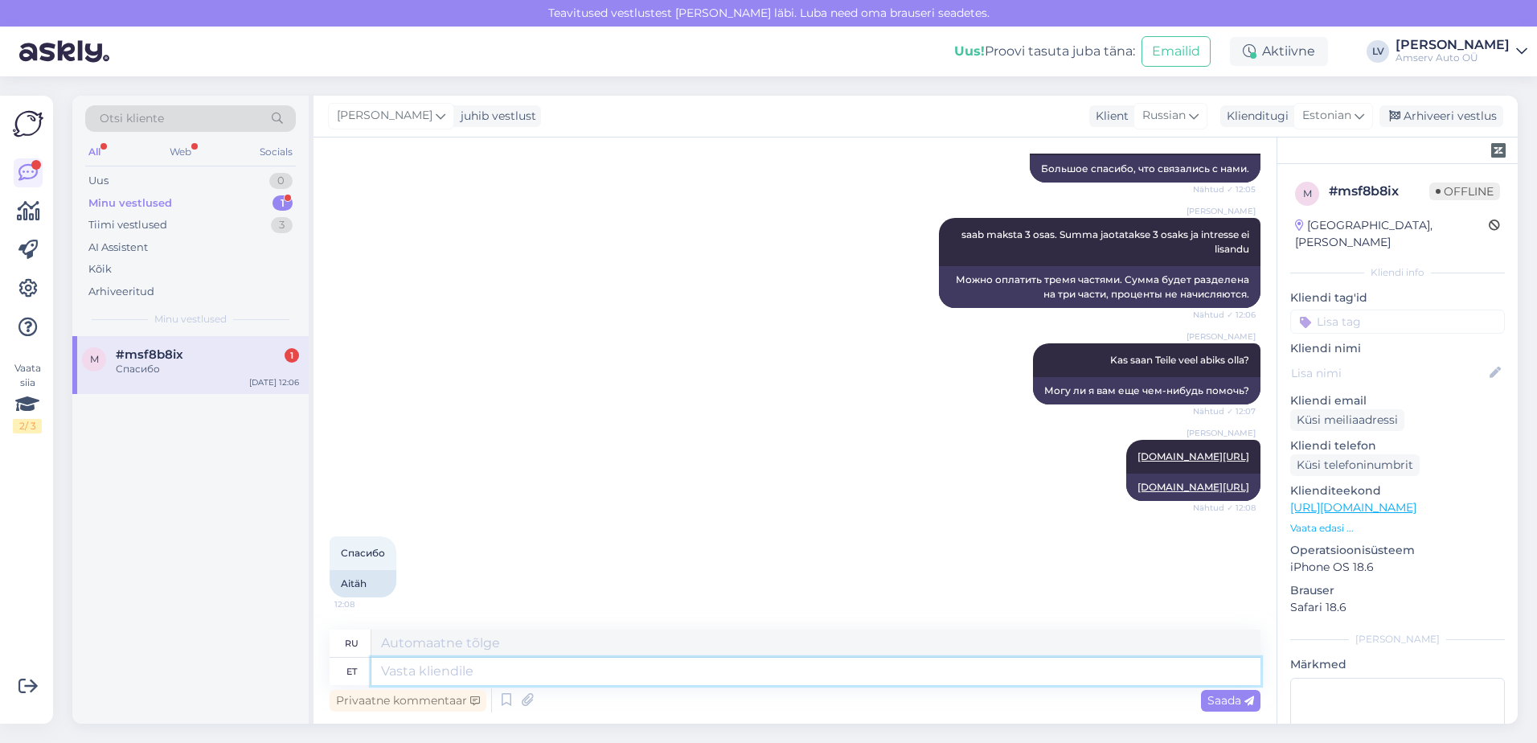
click at [560, 670] on textarea at bounding box center [815, 671] width 889 height 27
type textarea "Aitäh T"
type textarea "Спасибо"
type textarea "Aitäh Teile j"
type textarea "Спасибо."
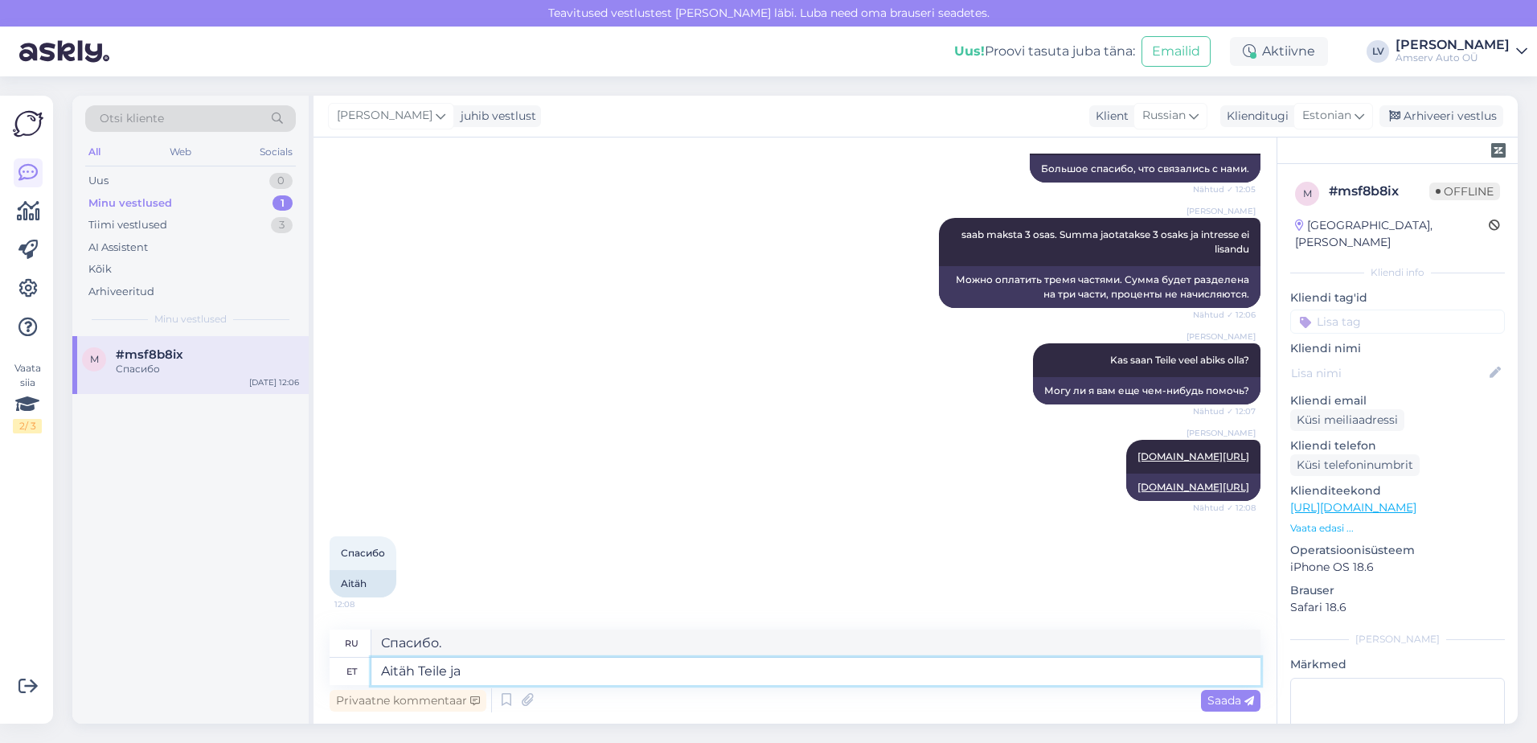
type textarea "Aitäh Teile ja"
type textarea "[DEMOGRAPHIC_DATA] и"
type textarea "Aitäh Teile ja ilusat p"
type textarea "[DEMOGRAPHIC_DATA] и прекрасно"
type textarea "Aitäh Teile ja ilusat päev"
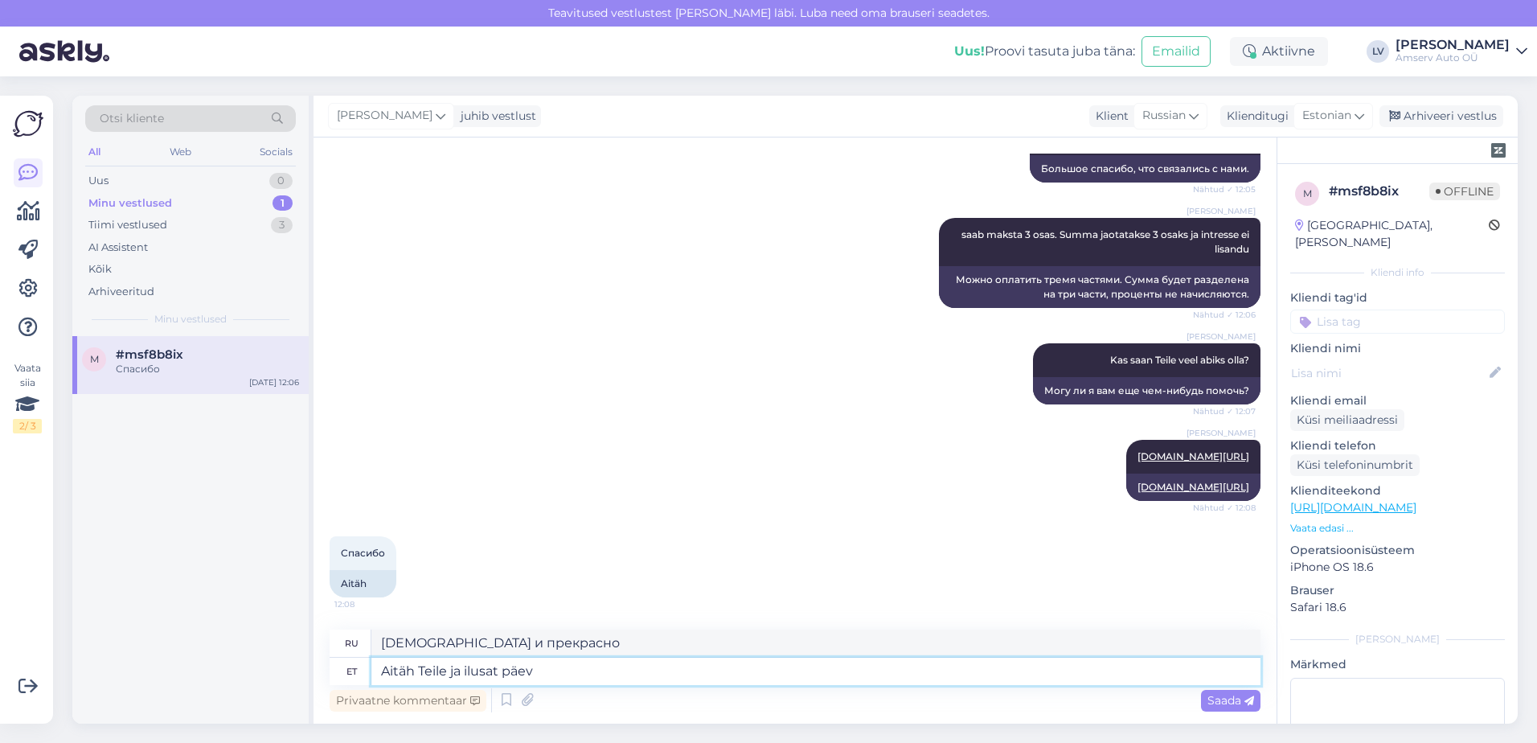
type textarea "Спасибо и хорошего вам дня."
type textarea "Aitäh Teile ja ilusat päeva jätku :)"
type textarea "Спасибо и хорошего вам дня :)"
drag, startPoint x: 470, startPoint y: 673, endPoint x: 371, endPoint y: 670, distance: 99.7
click at [371, 670] on div "et Aitäh Teile ja ilusat päeva jätku :)" at bounding box center [795, 671] width 931 height 27
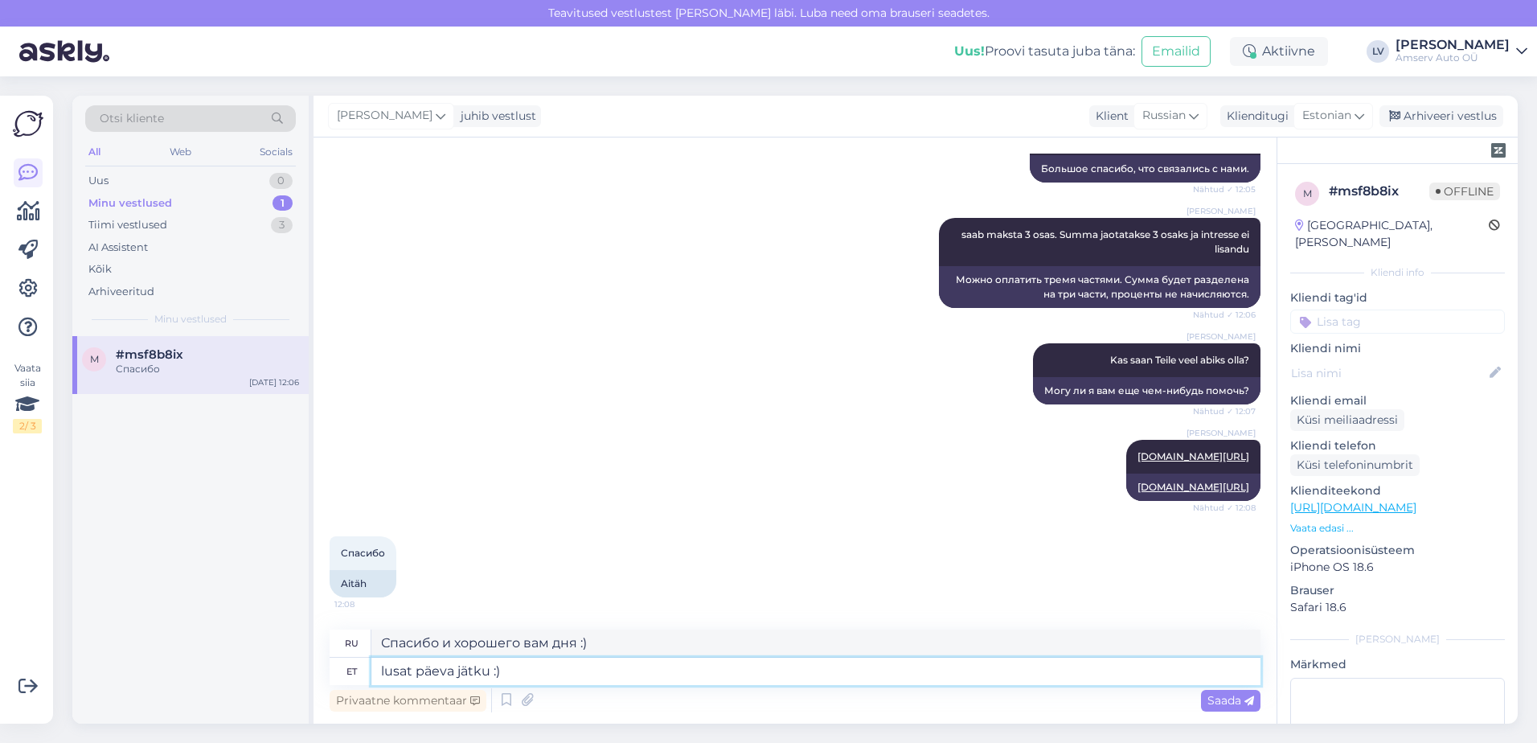
type textarea "Ilusat päeva jätku :)"
type textarea "Хорошего дня :)"
click at [494, 667] on textarea "Ilusat päeva jätku :)" at bounding box center [815, 671] width 889 height 27
type textarea "Ilusat päeva jätku Teile :)"
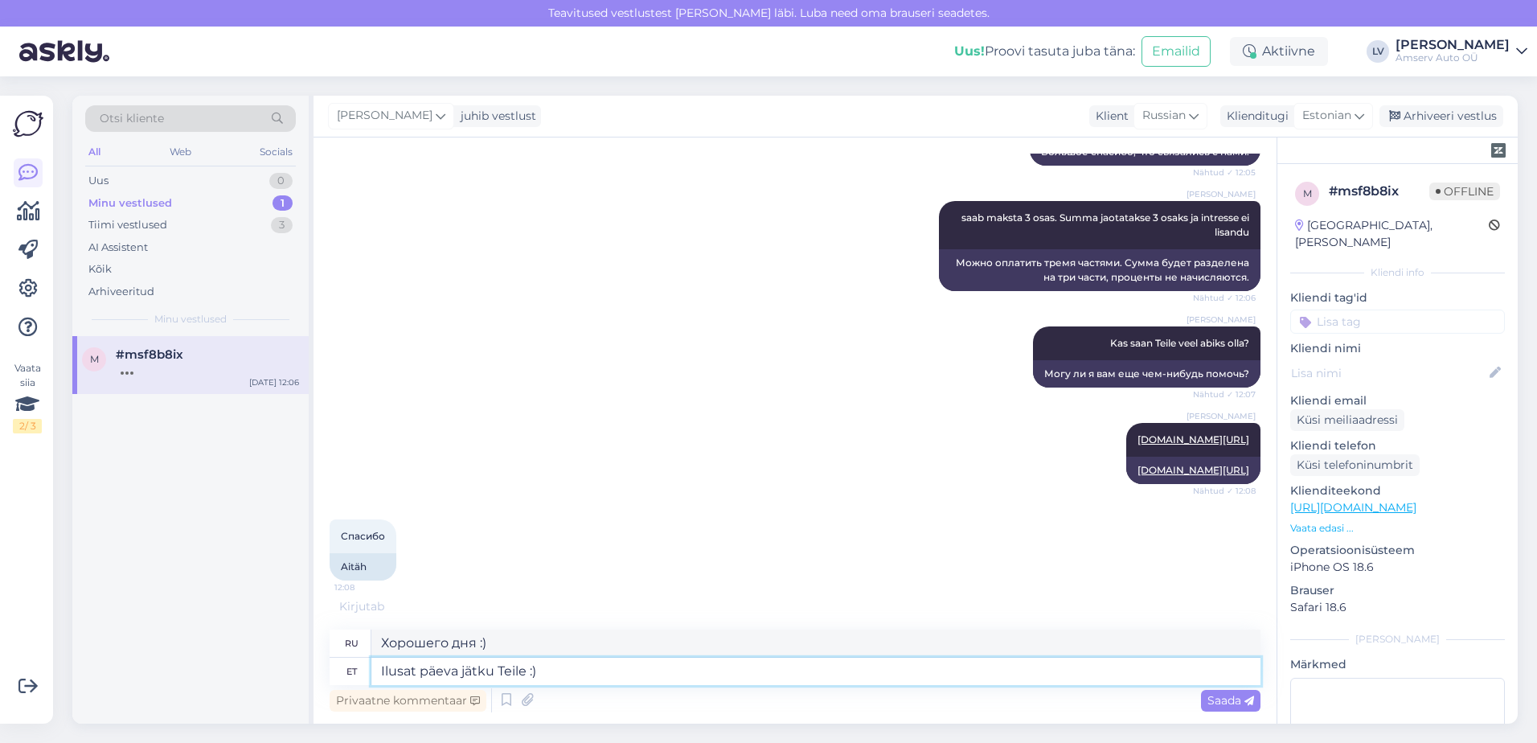
drag, startPoint x: 597, startPoint y: 674, endPoint x: 369, endPoint y: 675, distance: 227.5
click at [369, 675] on div "et Ilusat päeva jätku Teile :)" at bounding box center [795, 671] width 931 height 27
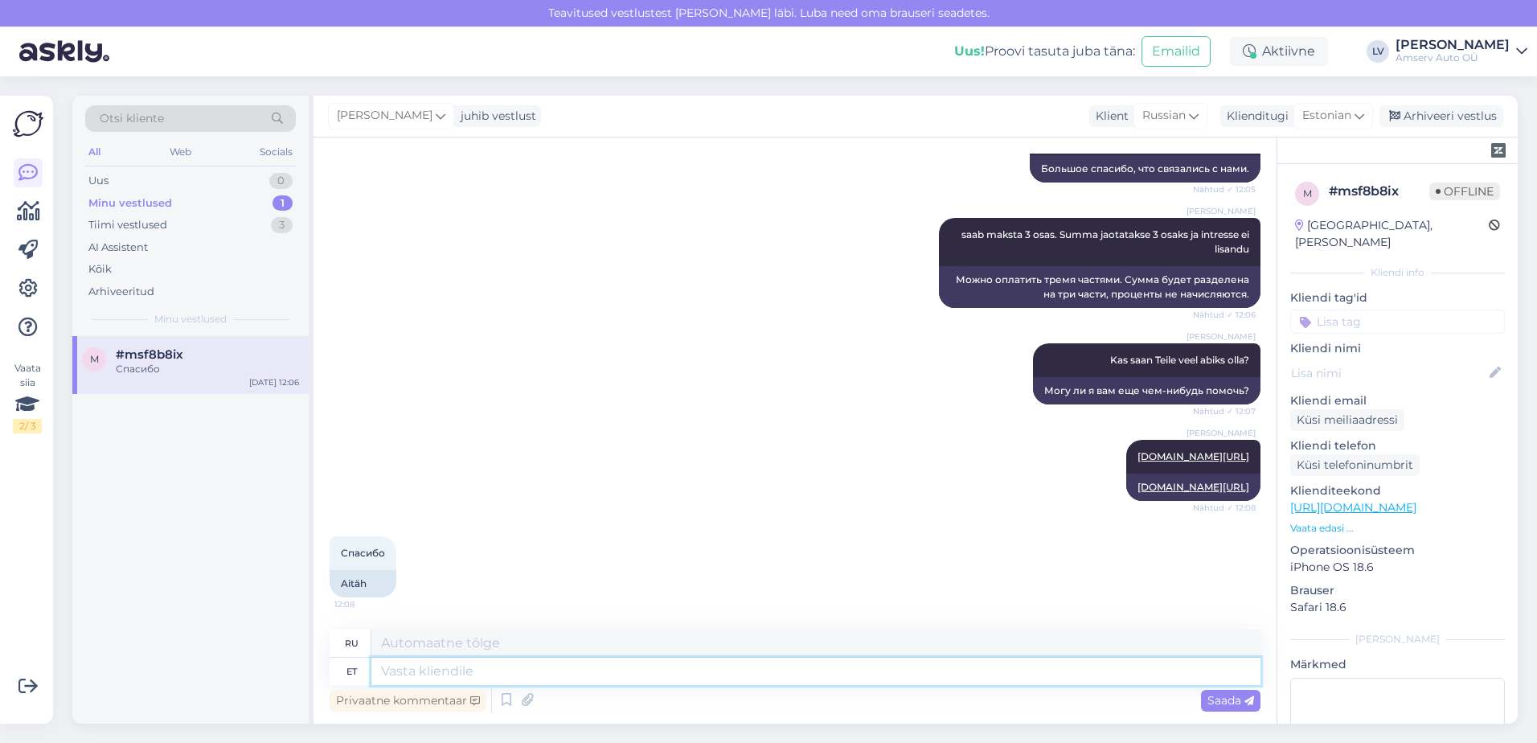
scroll to position [539, 0]
type textarea "Aitäh"
type textarea "Спасибо"
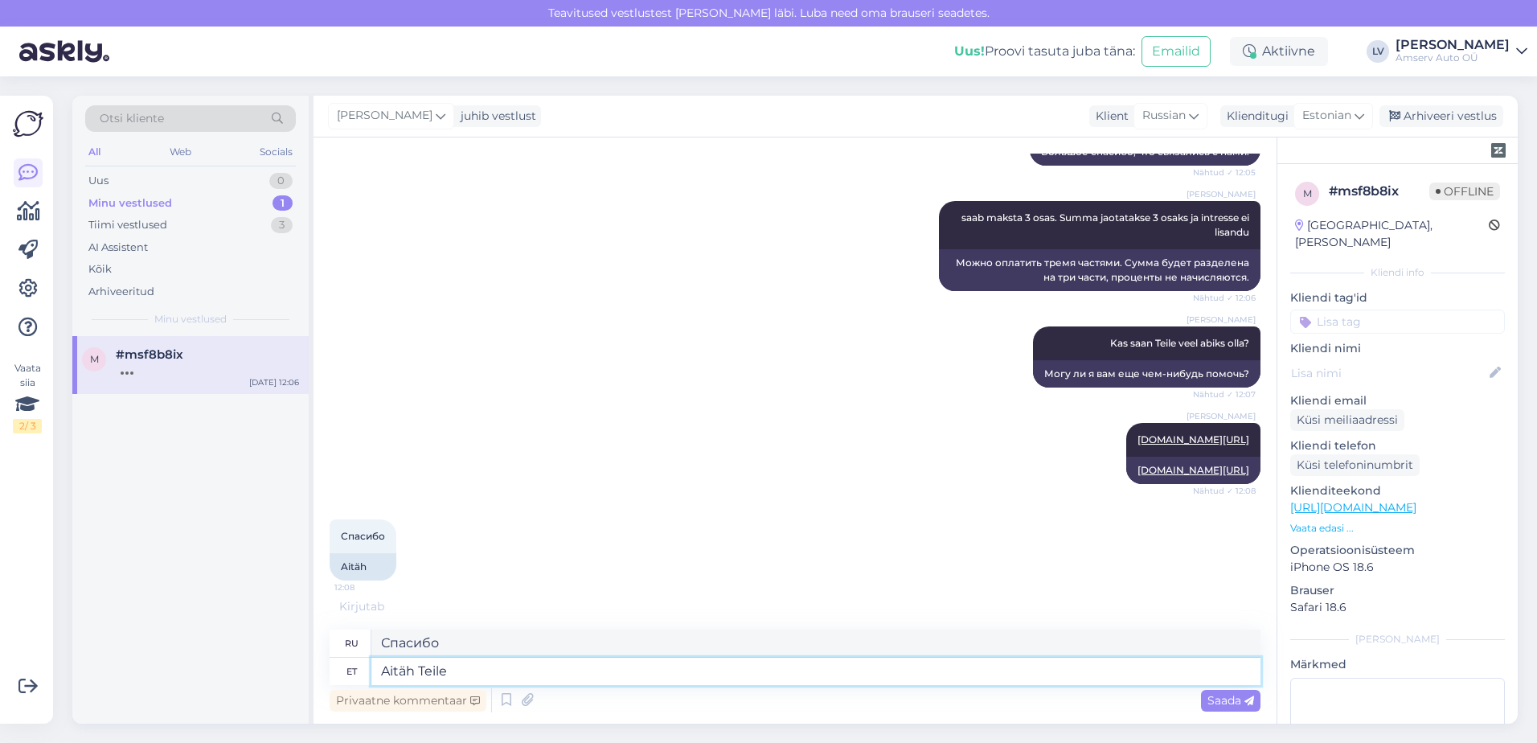
type textarea "Aitäh Teile j"
type textarea "Спасибо."
type textarea "Aitäh Teile ja i"
type textarea "[DEMOGRAPHIC_DATA] и"
type textarea "Aitäh Teile ja ilusat"
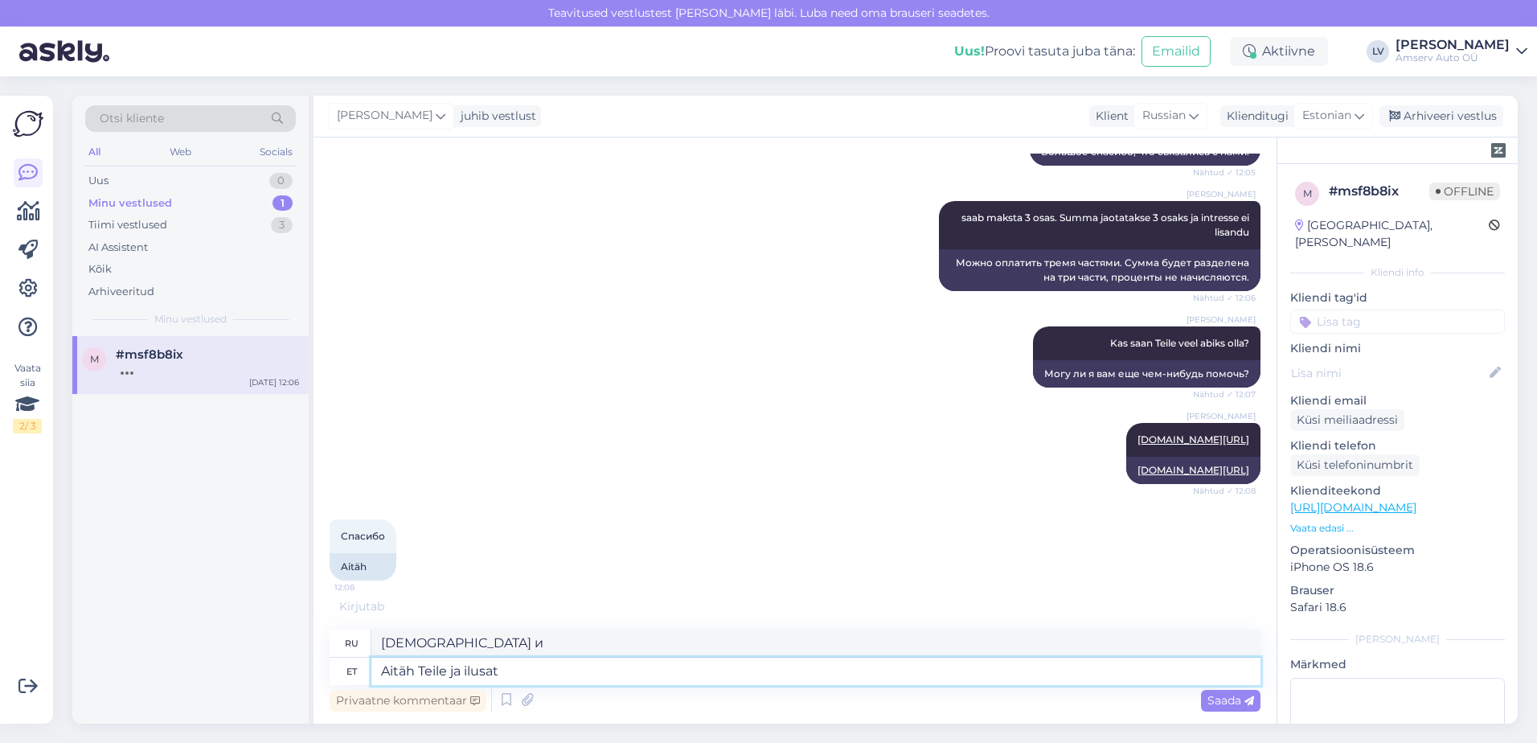
type textarea "Спасибо и хорошего вам дня."
type textarea "Aitäh Teile ja ilusat päeva jätku"
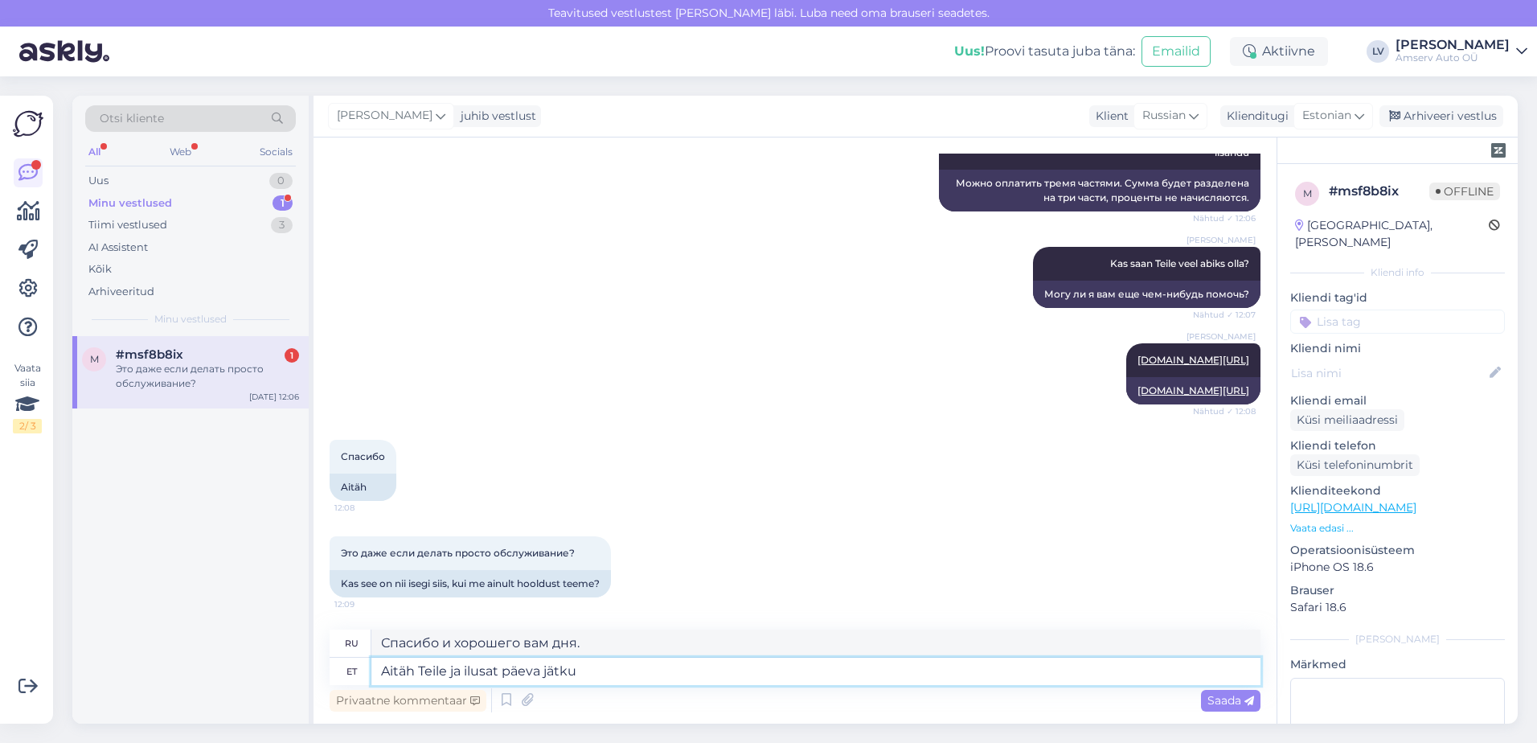
drag, startPoint x: 601, startPoint y: 672, endPoint x: 242, endPoint y: 705, distance: 360.1
click at [242, 705] on div "Otsi kliente All Web Socials Uus 0 Minu vestlused 1 Tiimi vestlused 3 AI Assist…" at bounding box center [795, 410] width 1446 height 628
type textarea "jah,"
type textarea "да,"
type textarea "jah, t"
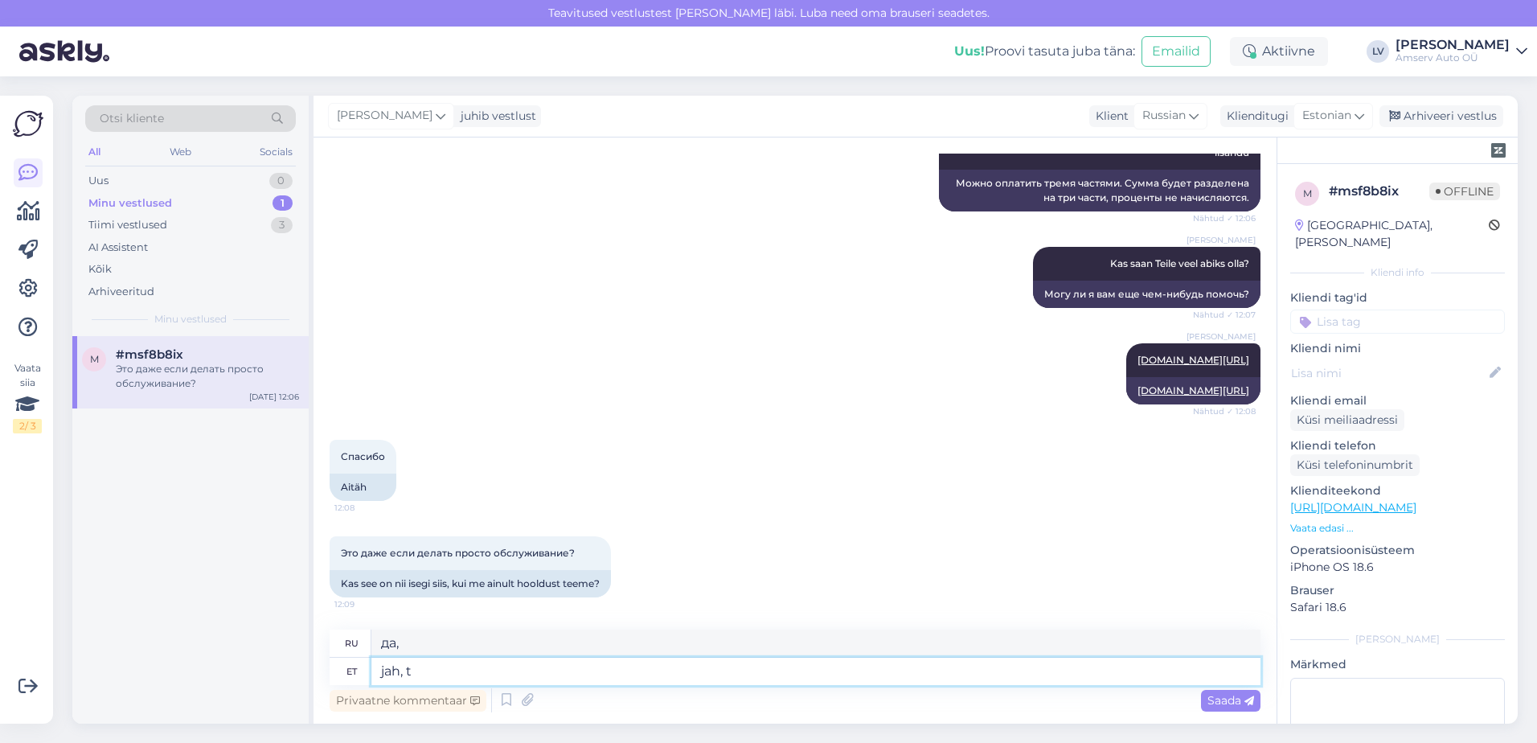
type textarea "да, да"
type textarea "jah, täpselt n"
type textarea "да, именно так"
type textarea "jah, täpselt nii"
click at [1236, 704] on span "Saada" at bounding box center [1231, 700] width 47 height 14
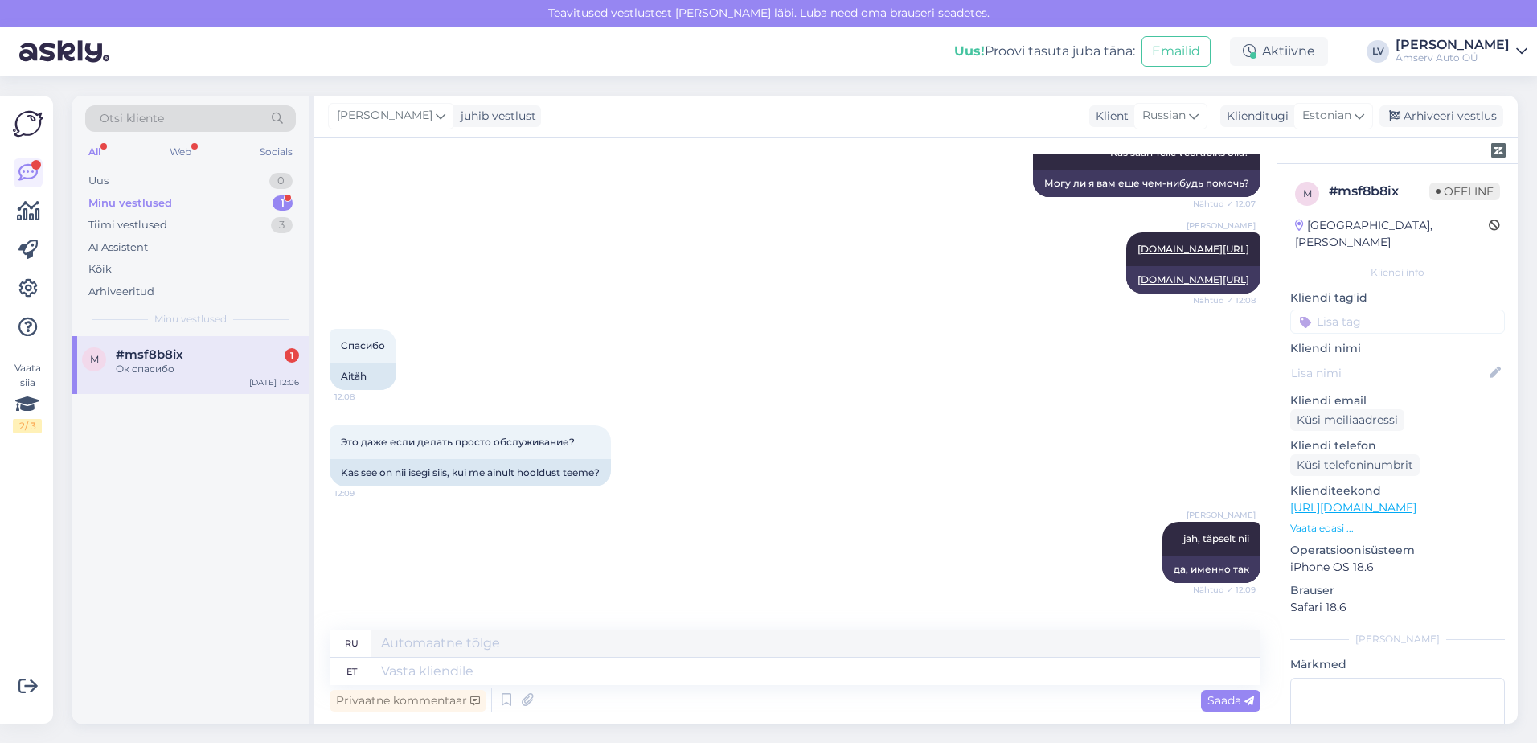
scroll to position [828, 0]
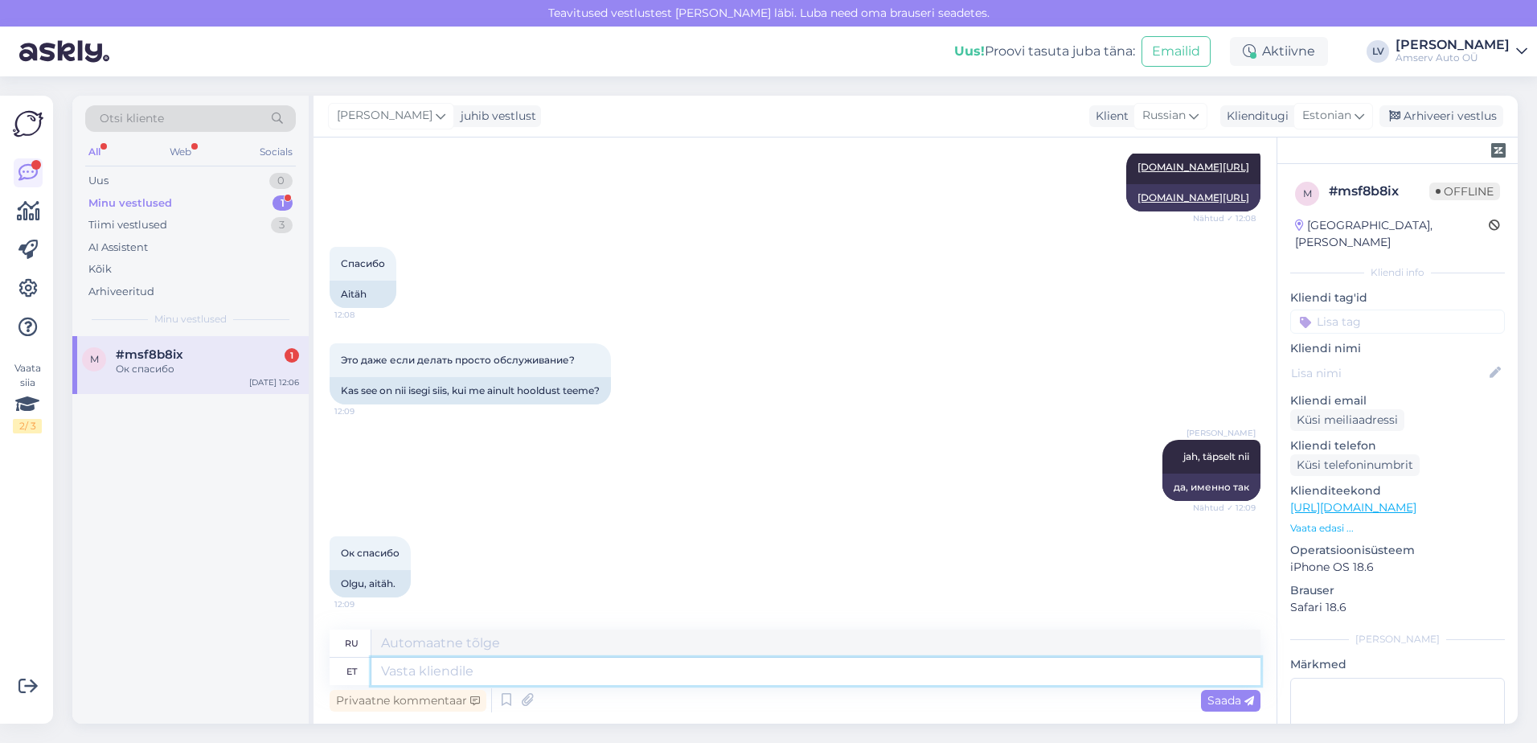
click at [866, 675] on textarea at bounding box center [815, 671] width 889 height 27
type textarea "Suur t"
type textarea "Большой"
type textarea "Suur tänu p"
type textarea "Большое спасибо."
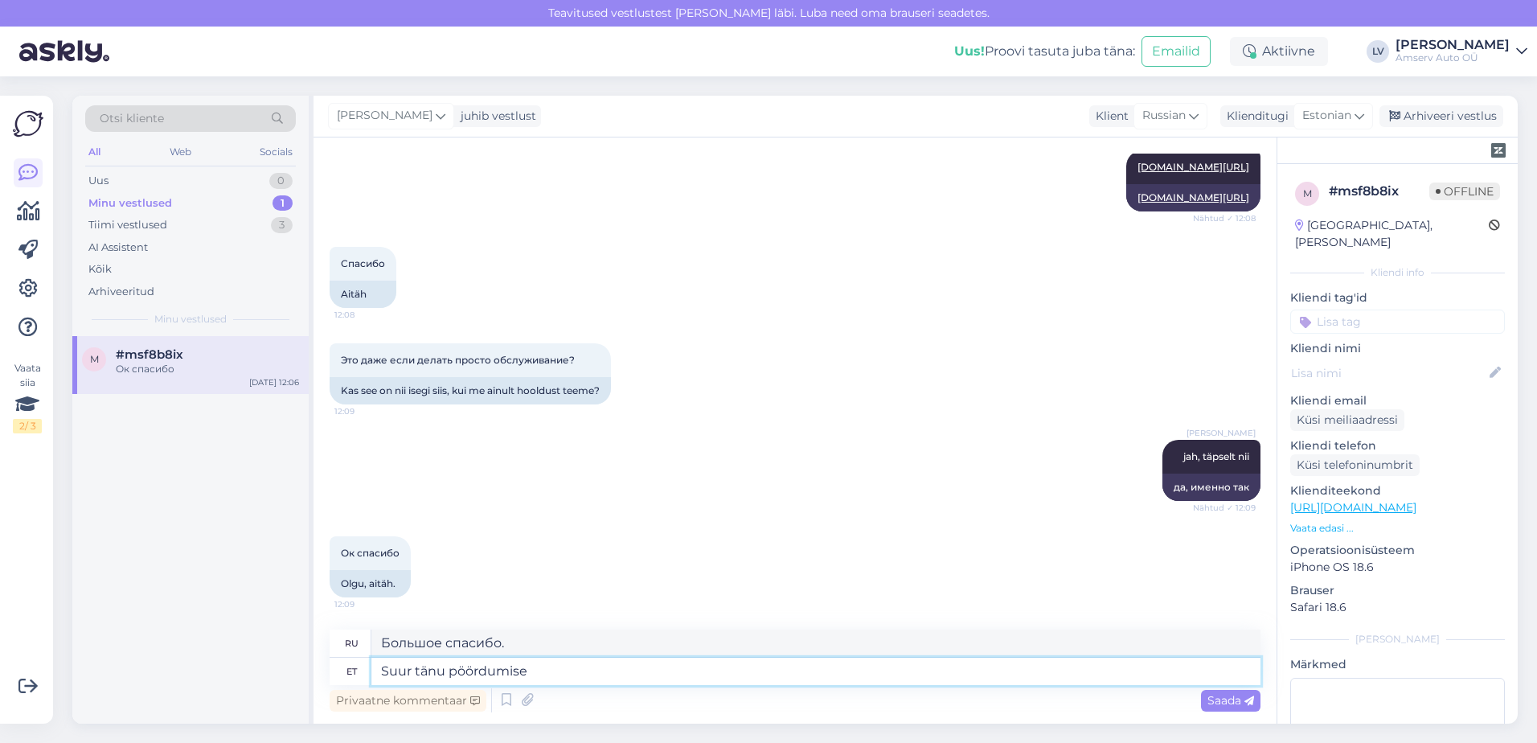
type textarea "Suur tänu pöördumise e"
type textarea "Большое спасибо за ваш отзыв."
type textarea "Suur tänu pöördumise eest j"
type textarea "Большое спасибо, что связались с нами."
type textarea "Suur tänu pöördumise eest ja i"
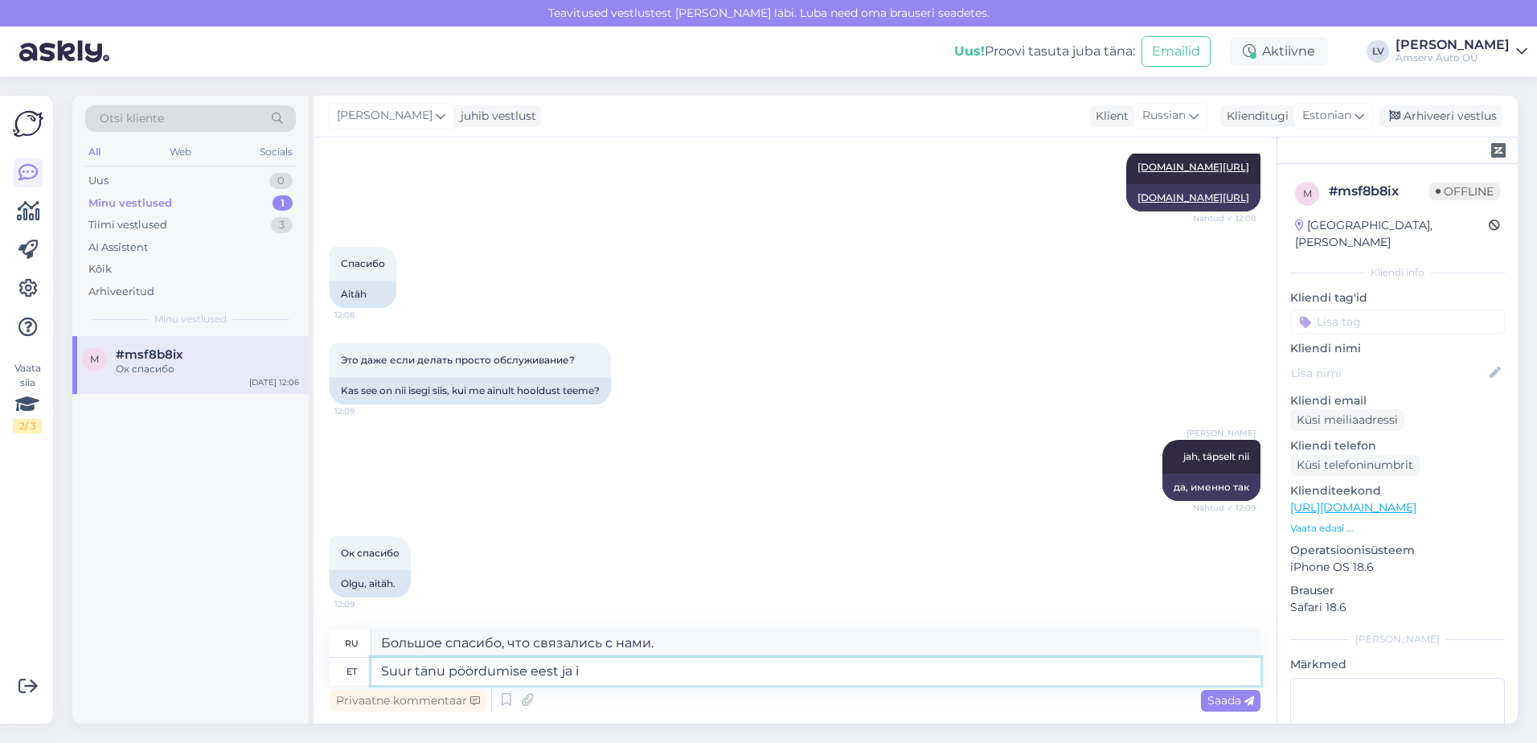
type textarea "Большое спасибо, что связались с нами и"
type textarea "Suur tänu pöördumise eest ja ilusat"
type textarea "Большое спасибо, что связались с нами, и желаем Вам хорошего дня."
type textarea "Suur tänu pöördumise eest ja ilusat päeva jätku Teile"
click at [1208, 701] on span "Saada" at bounding box center [1231, 700] width 47 height 14
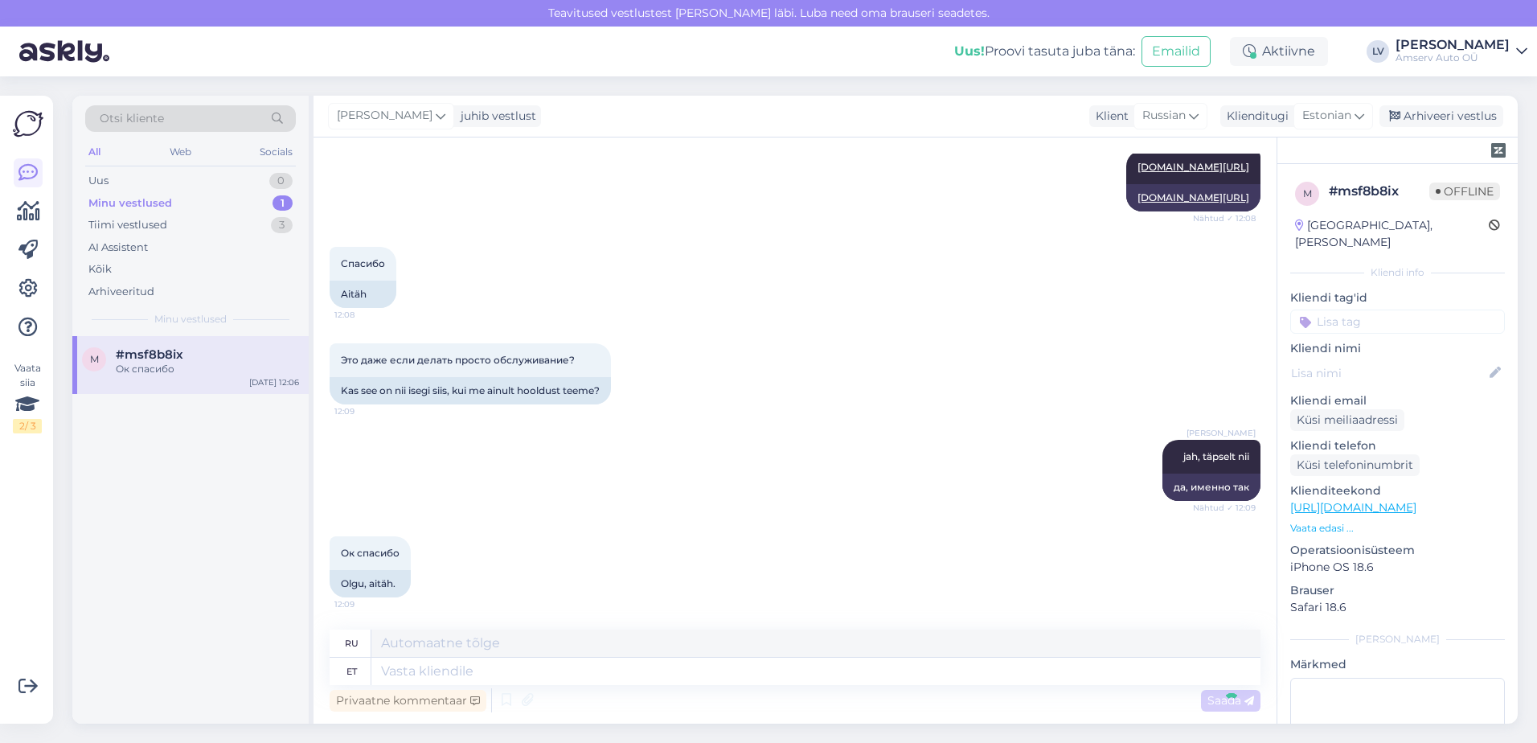
scroll to position [939, 0]
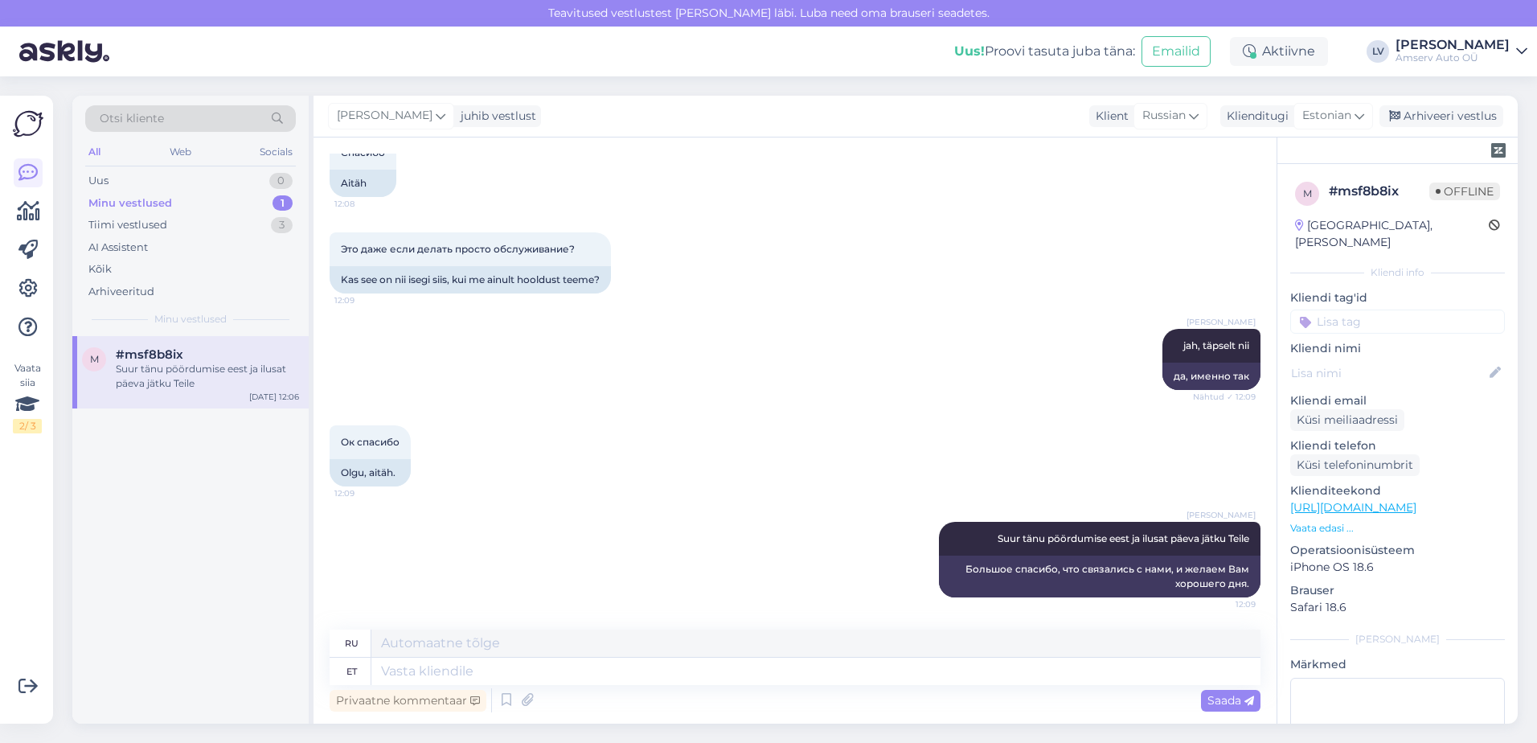
click at [1368, 310] on input at bounding box center [1397, 322] width 215 height 24
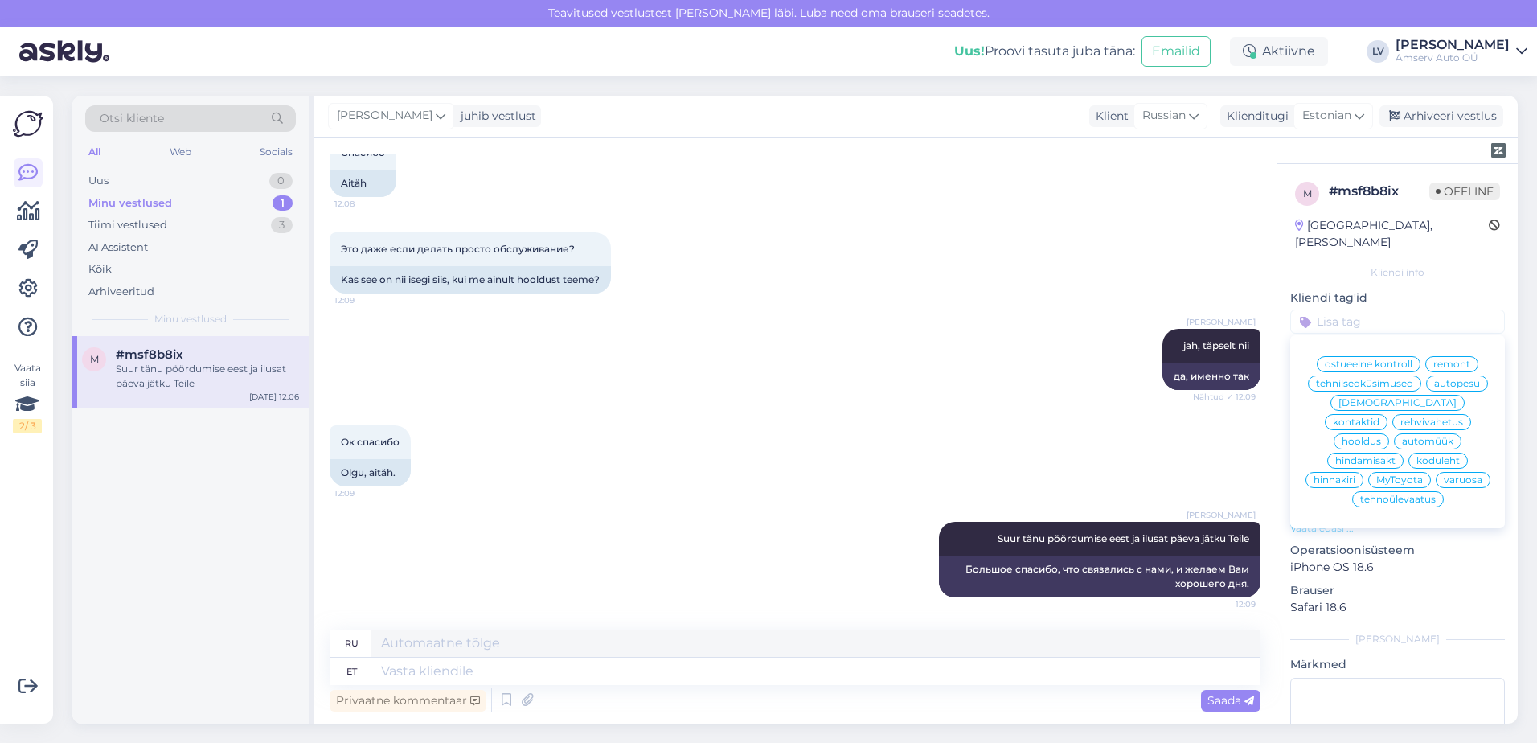
click at [1356, 475] on span "hinnakiri" at bounding box center [1335, 480] width 42 height 10
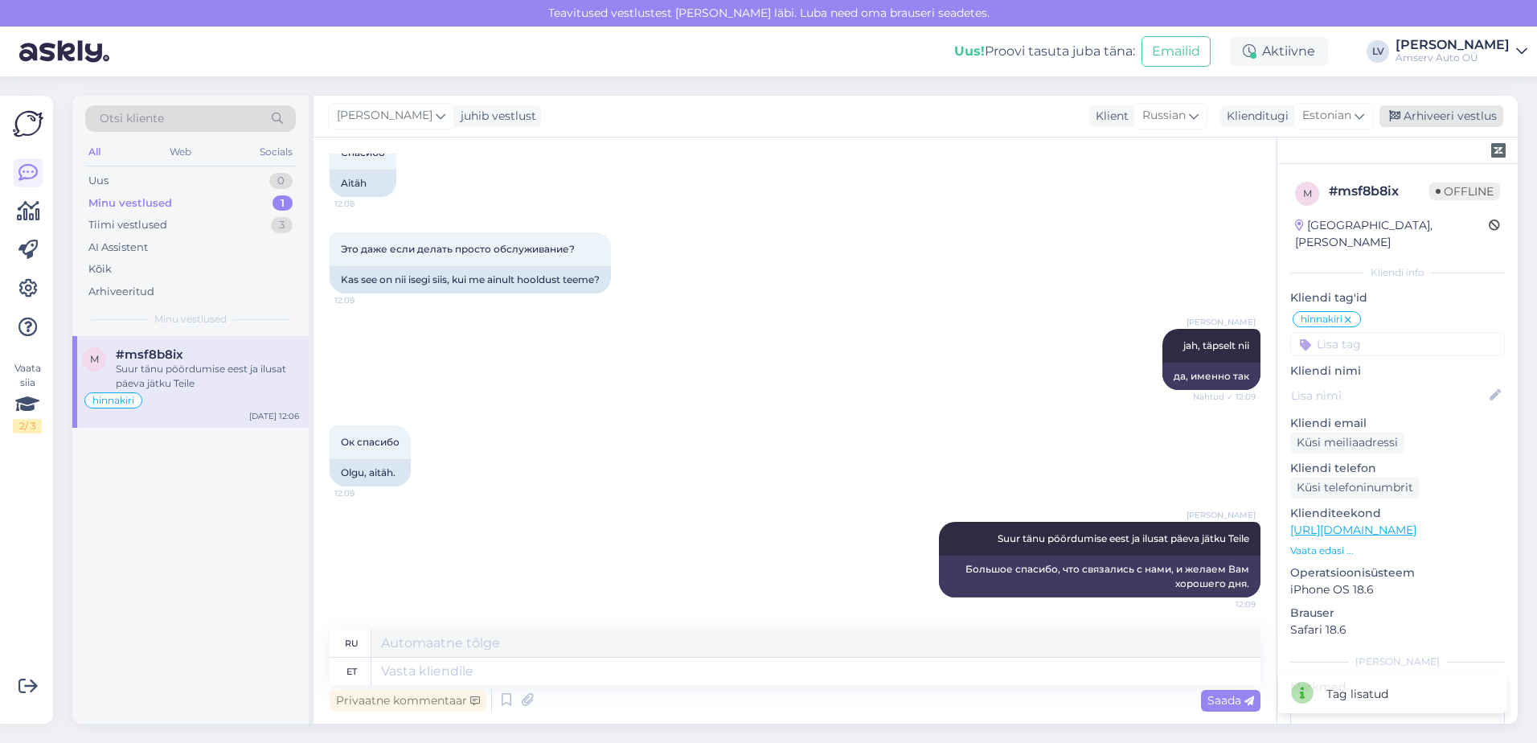
click at [1437, 113] on div "Arhiveeri vestlus" at bounding box center [1442, 116] width 124 height 22
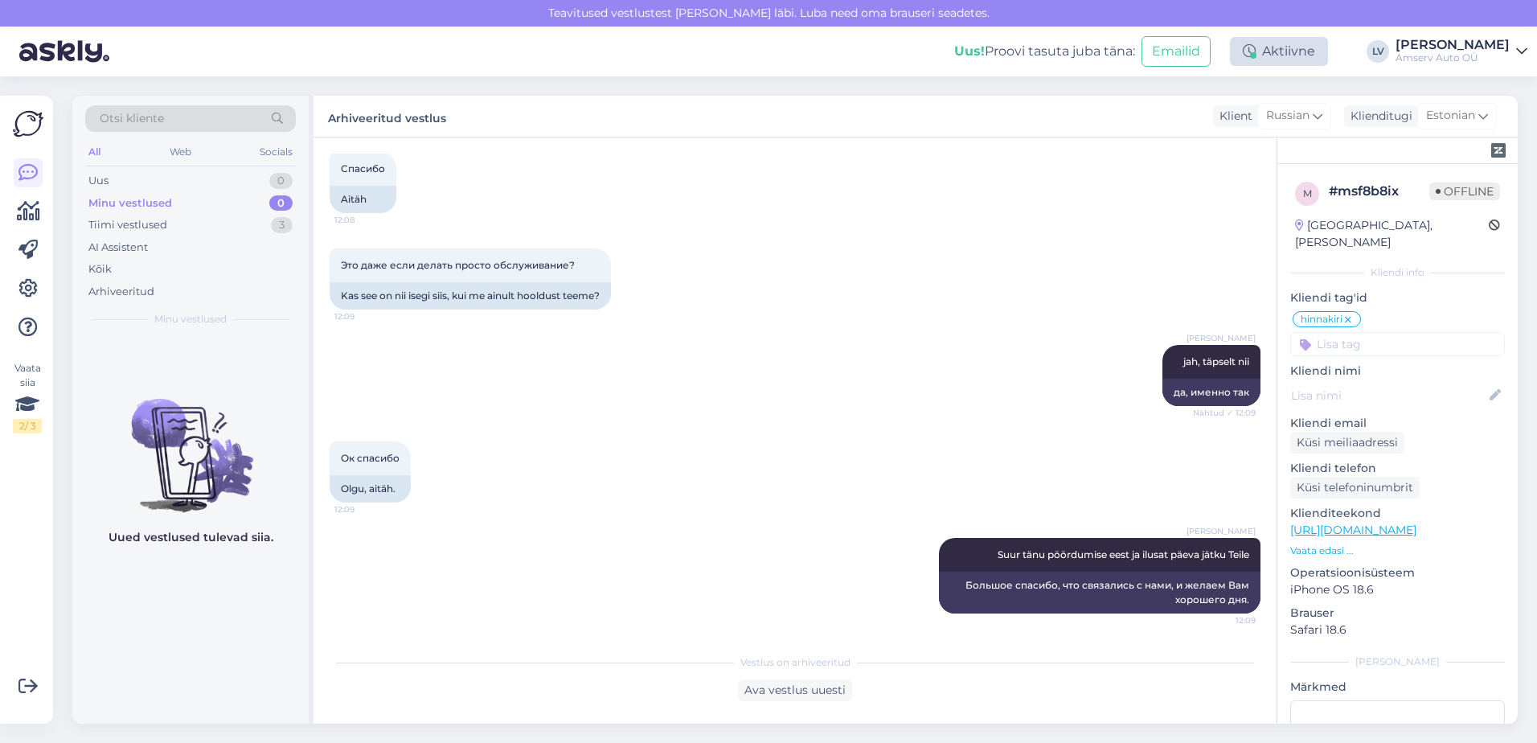
click at [1321, 51] on div "Aktiivne" at bounding box center [1279, 51] width 98 height 29
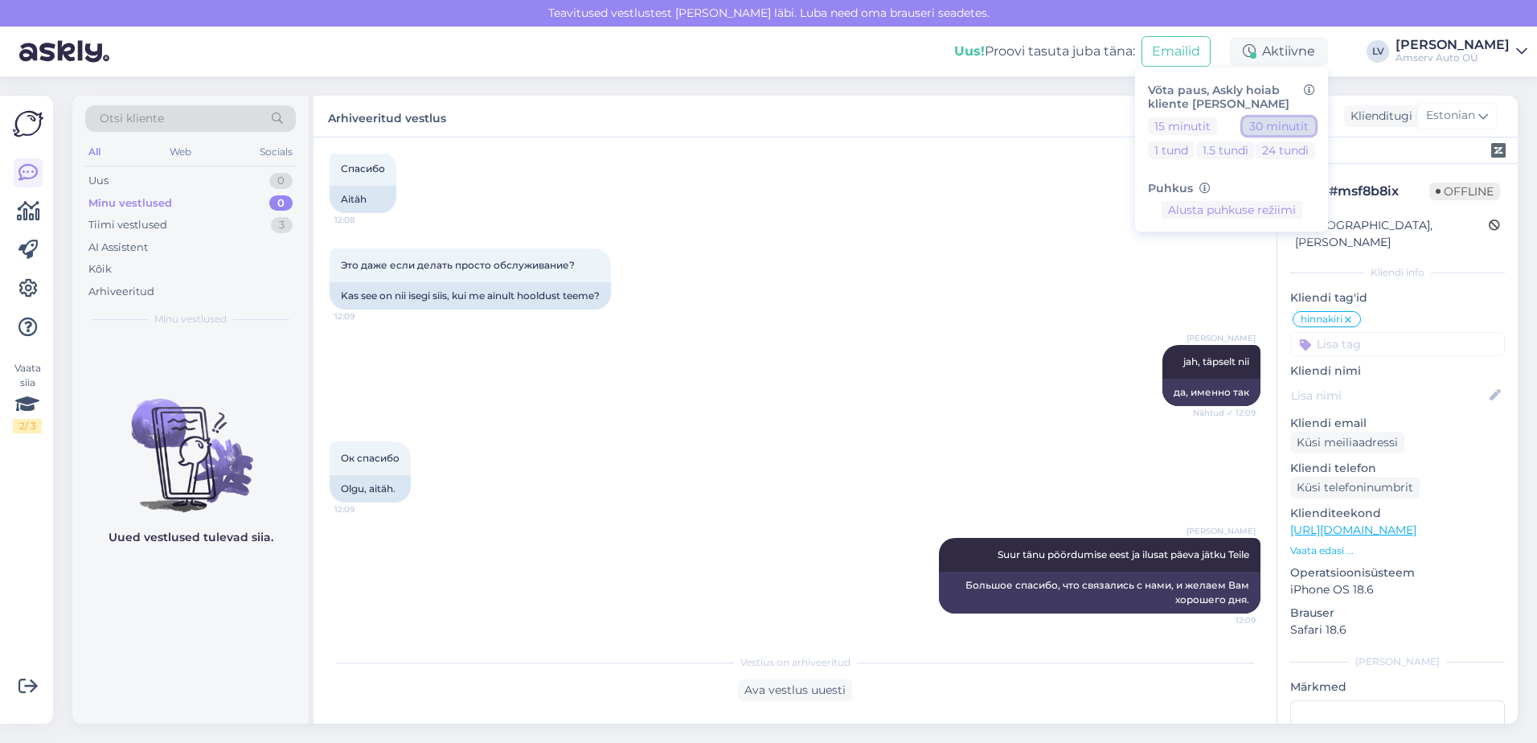
click at [1300, 125] on button "30 minutit" at bounding box center [1279, 126] width 72 height 18
